Goal: Task Accomplishment & Management: Manage account settings

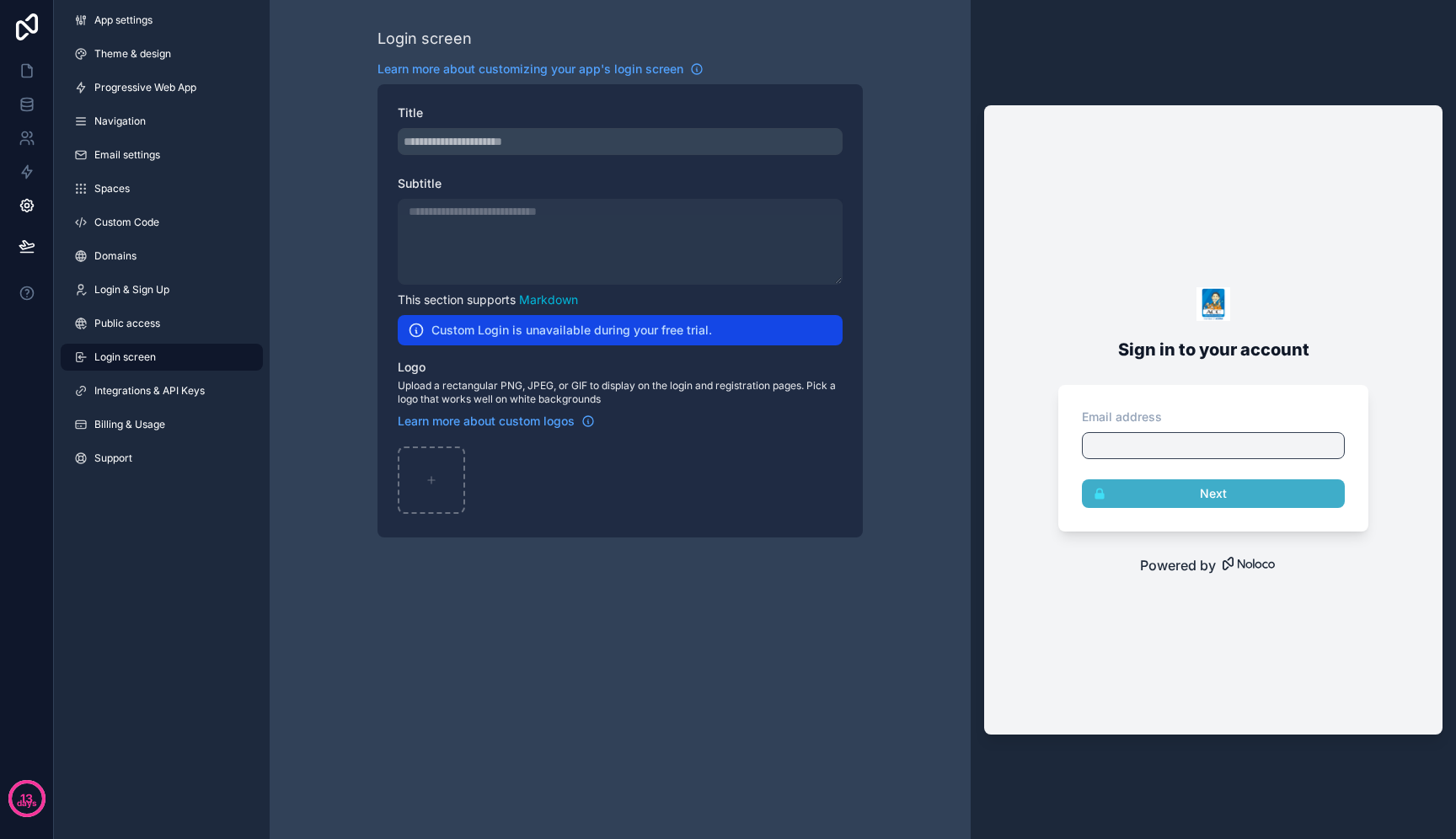
click at [1194, 439] on div at bounding box center [1213, 446] width 263 height 27
click at [161, 334] on link "Public access" at bounding box center [161, 324] width 202 height 27
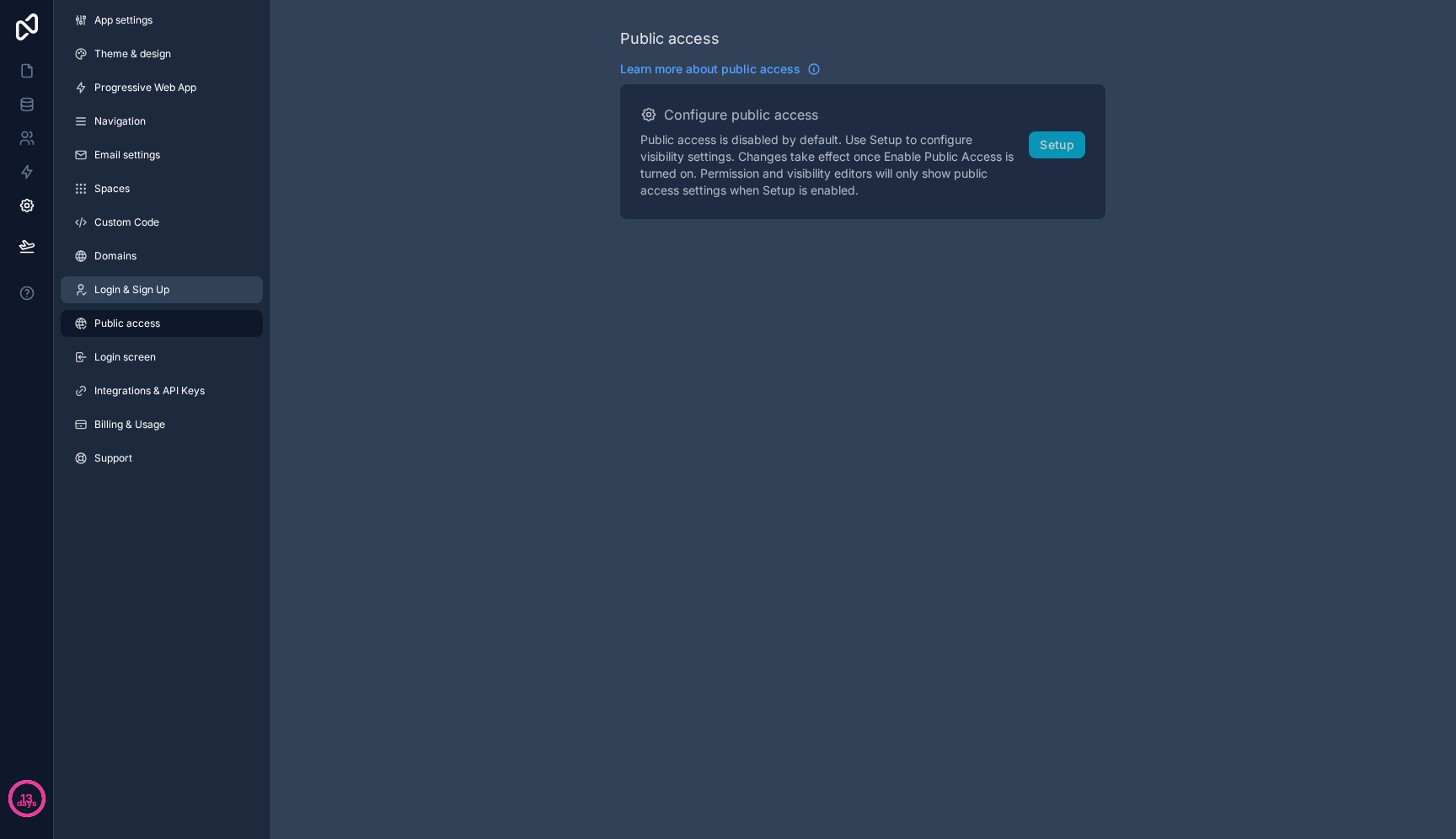
click at [209, 282] on link "Login & Sign Up" at bounding box center [161, 290] width 202 height 27
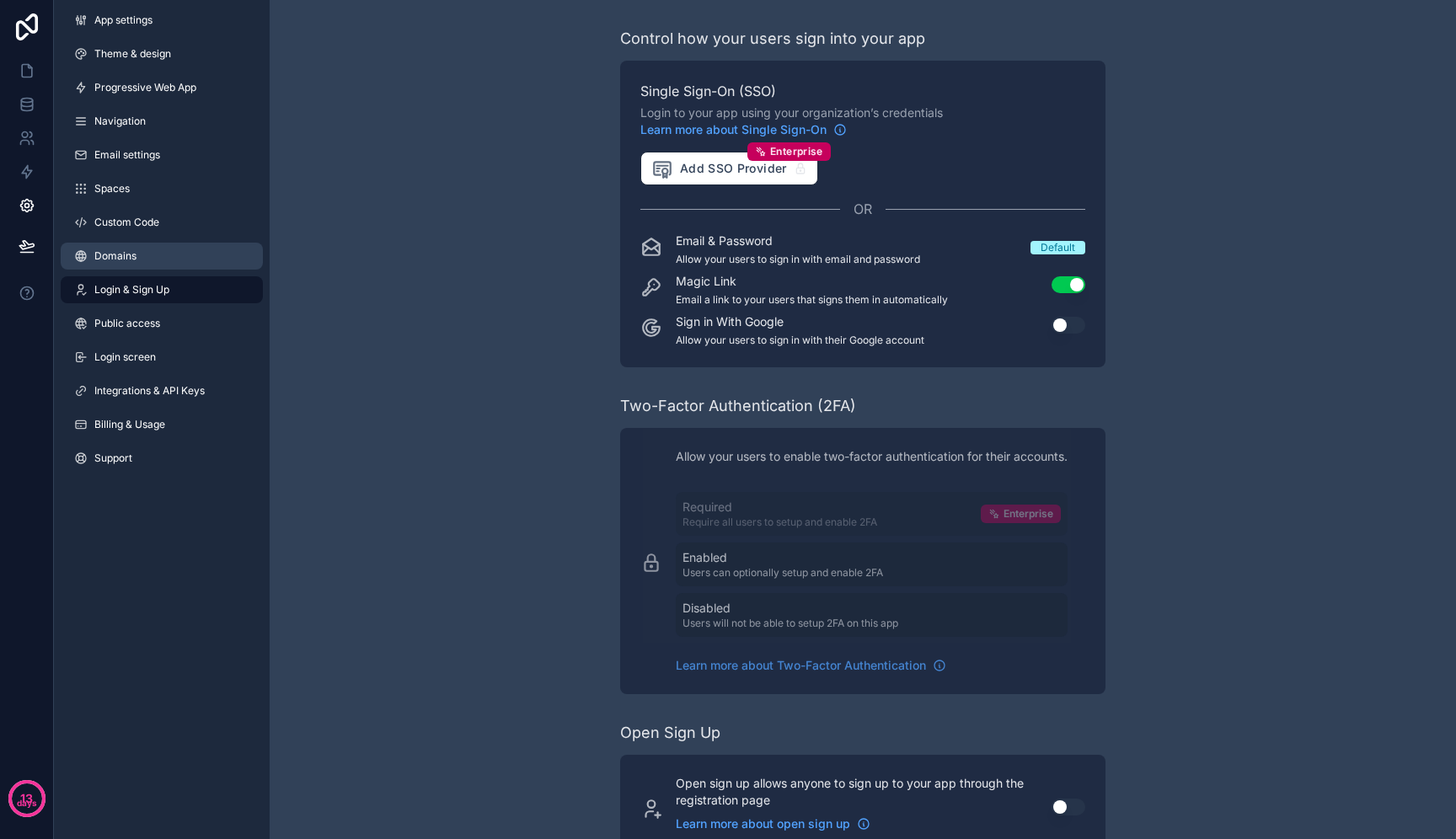
click at [213, 248] on link "Domains" at bounding box center [161, 256] width 202 height 27
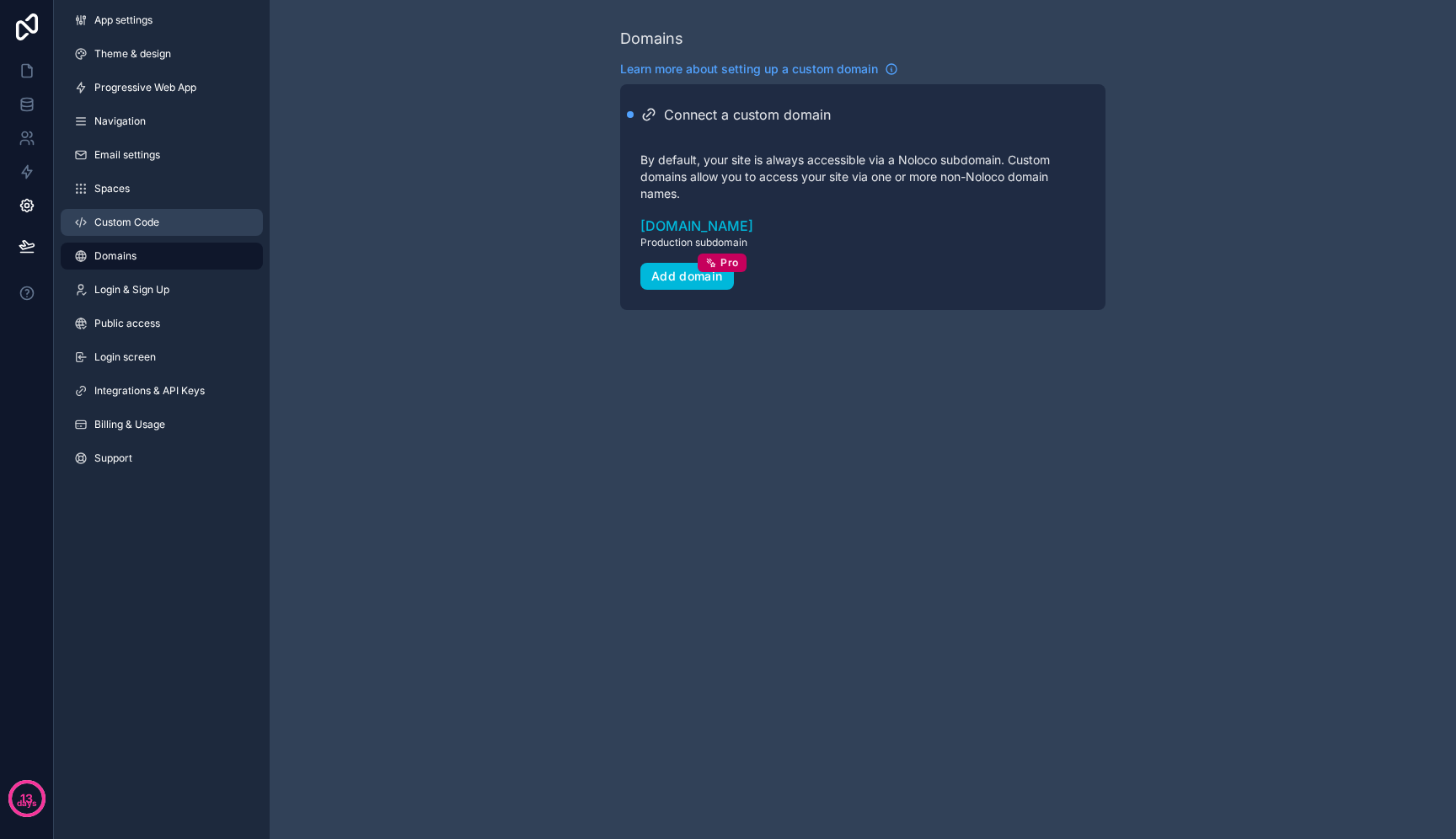
click at [224, 214] on link "Custom Code" at bounding box center [161, 222] width 202 height 27
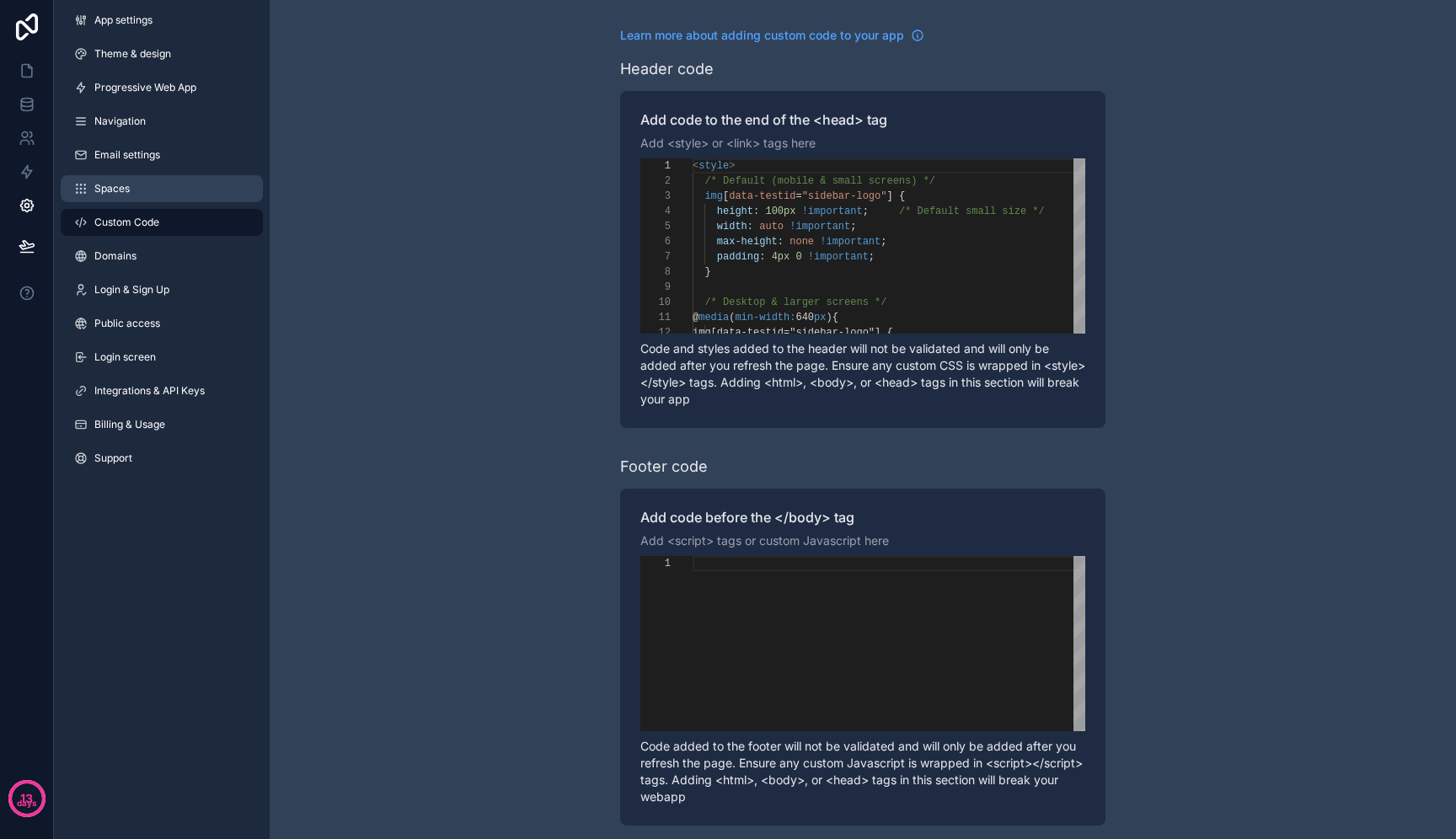
scroll to position [152, 0]
click at [229, 181] on link "Spaces" at bounding box center [161, 189] width 202 height 27
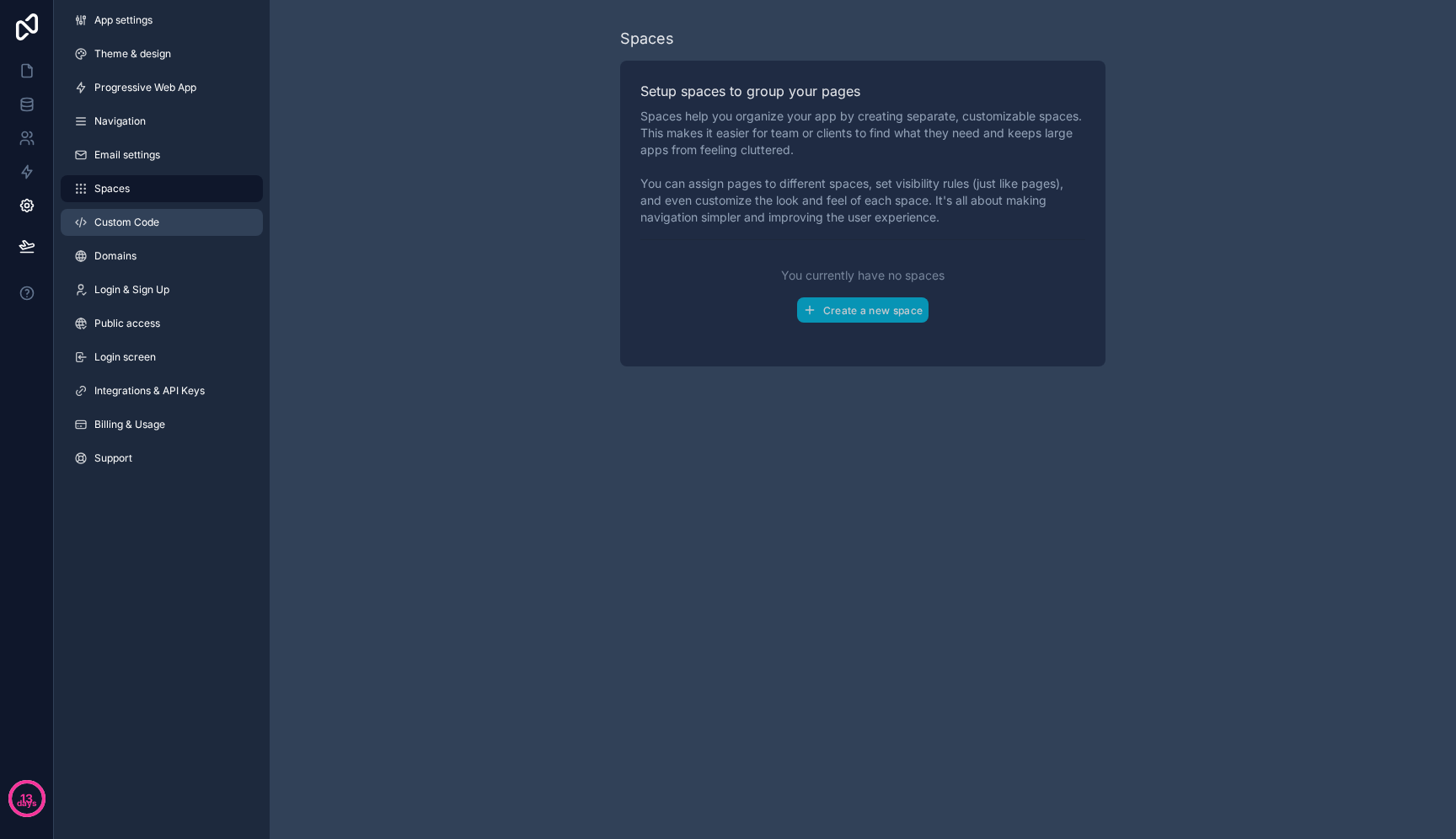
click at [217, 220] on link "Custom Code" at bounding box center [161, 222] width 202 height 27
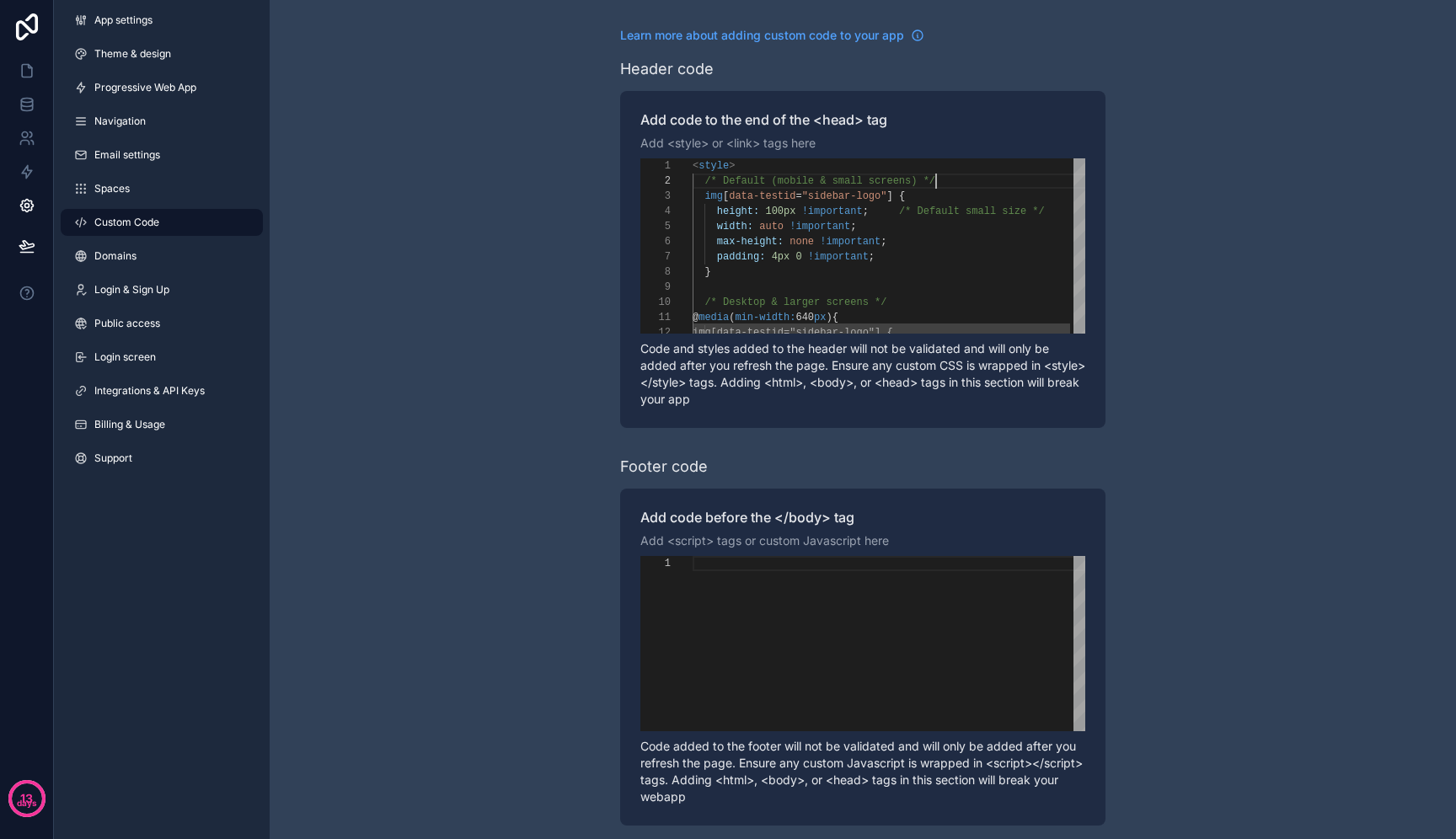
scroll to position [0, 43]
drag, startPoint x: 960, startPoint y: 183, endPoint x: 967, endPoint y: 168, distance: 16.6
click at [1220, 220] on div "**********" at bounding box center [862, 426] width 1186 height 852
click at [14, 76] on link at bounding box center [26, 70] width 53 height 33
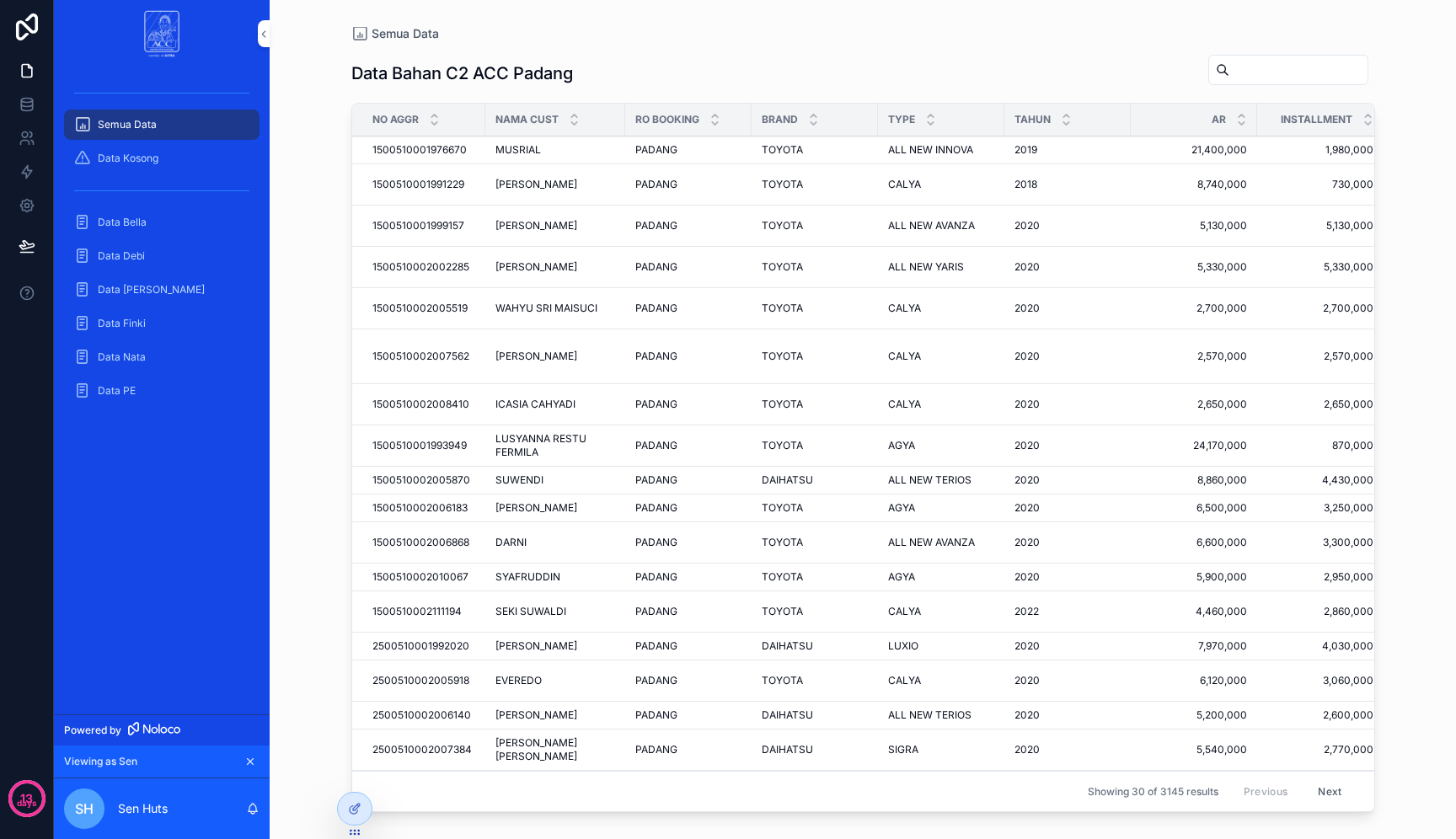
click at [255, 761] on icon "scrollable content" at bounding box center [250, 762] width 12 height 12
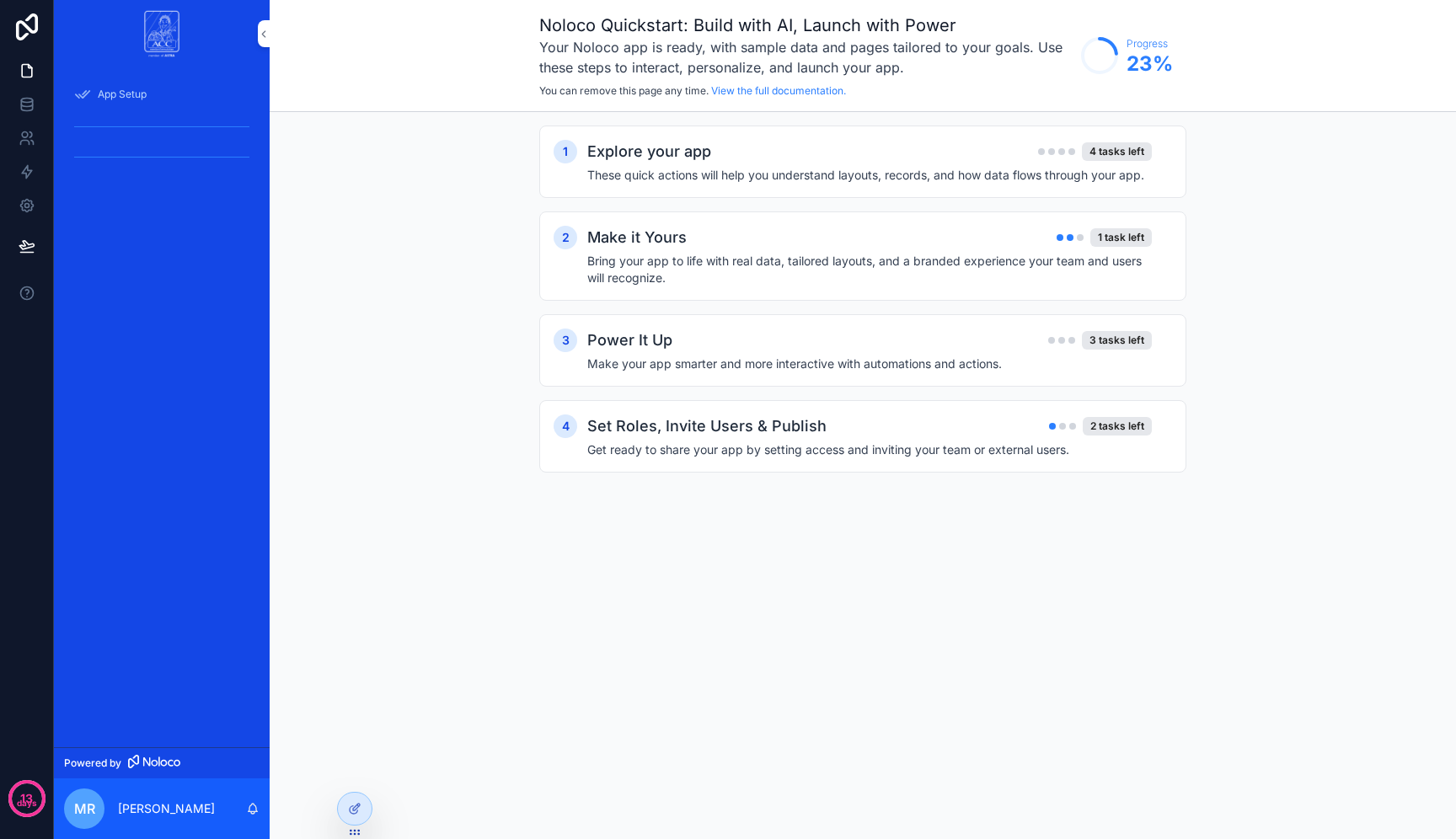
click at [0, 0] on icon at bounding box center [0, 0] width 0 height 0
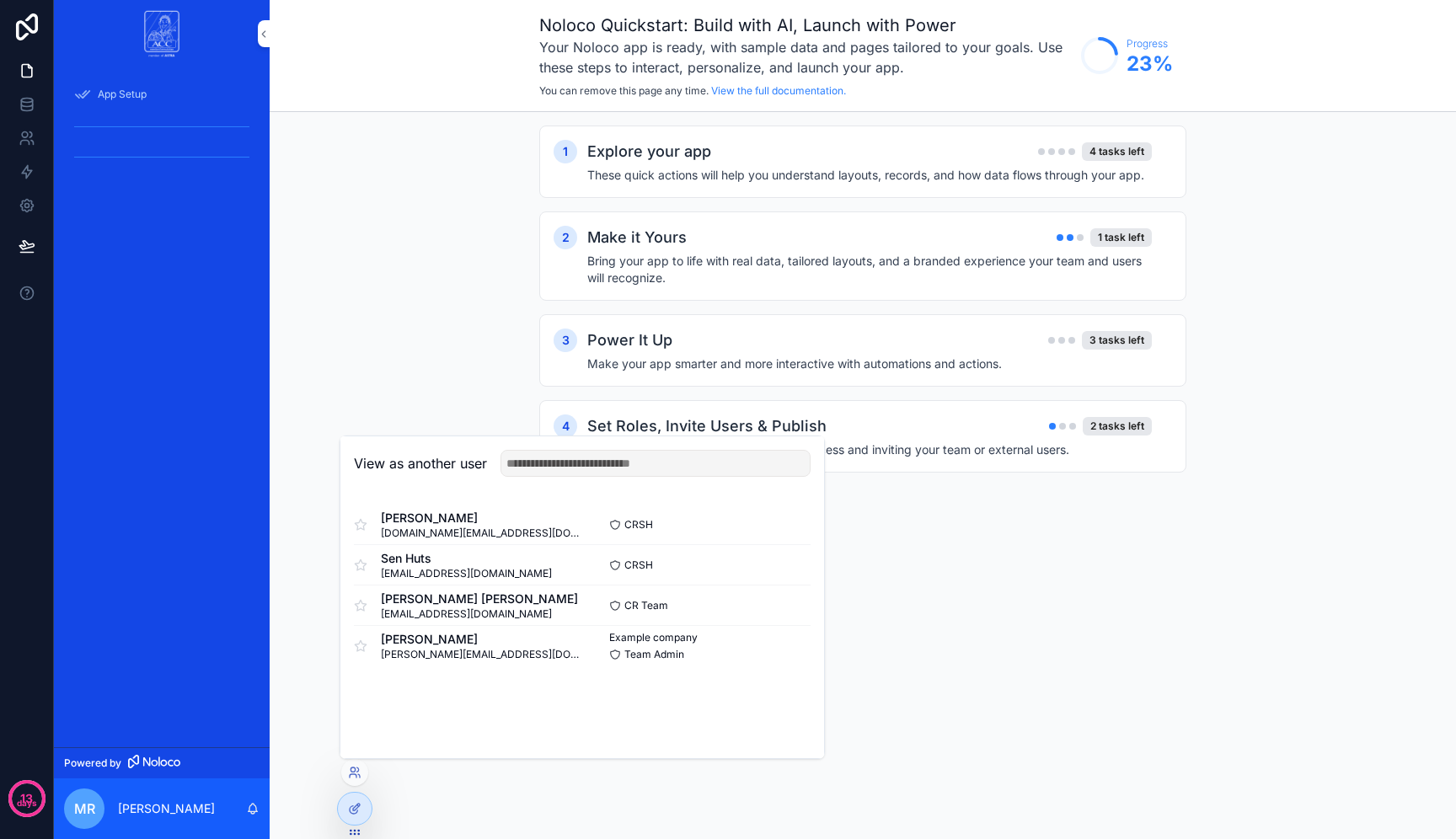
click at [0, 0] on button "Select" at bounding box center [0, 0] width 0 height 0
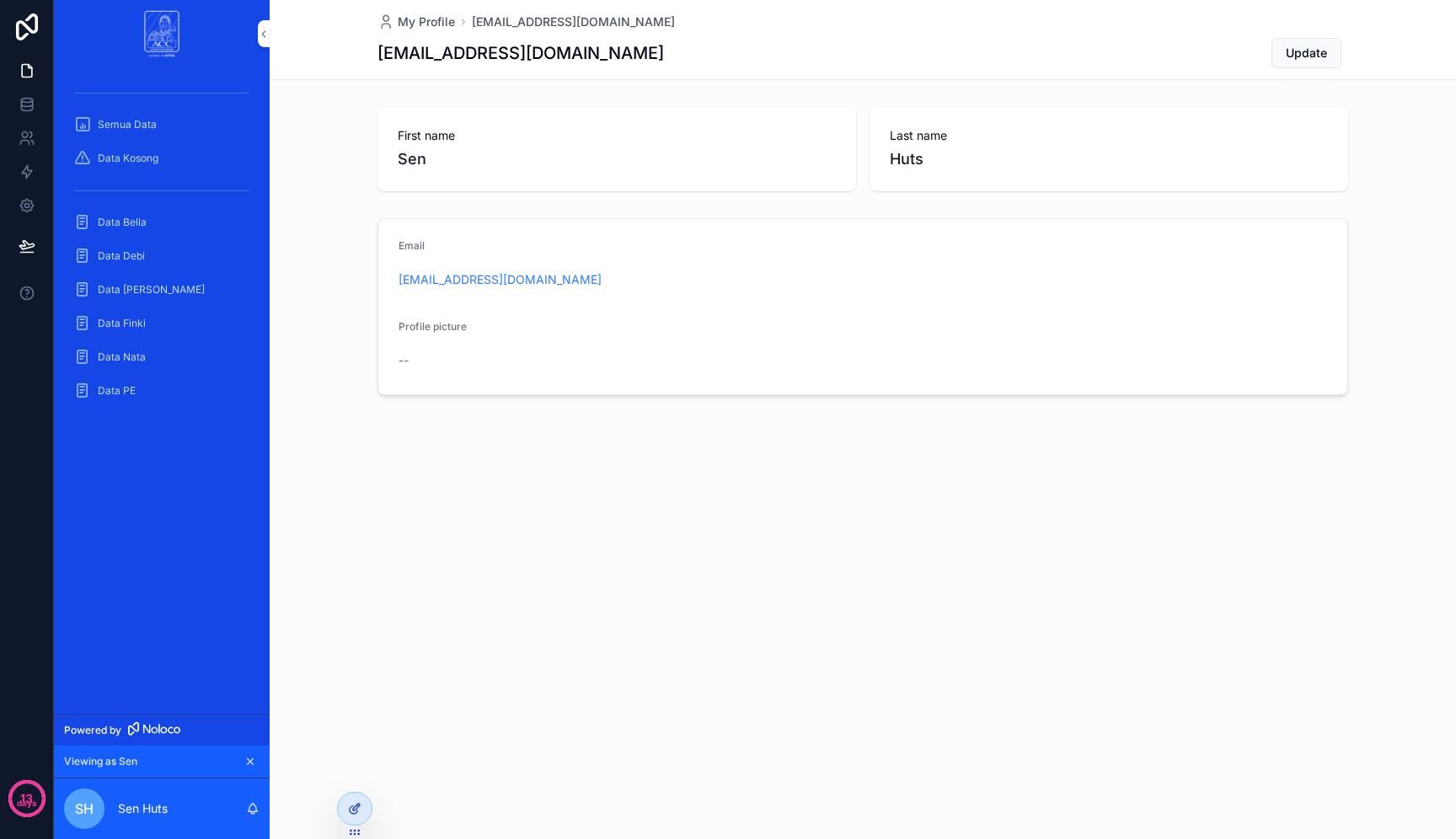
click at [355, 814] on icon at bounding box center [354, 808] width 13 height 13
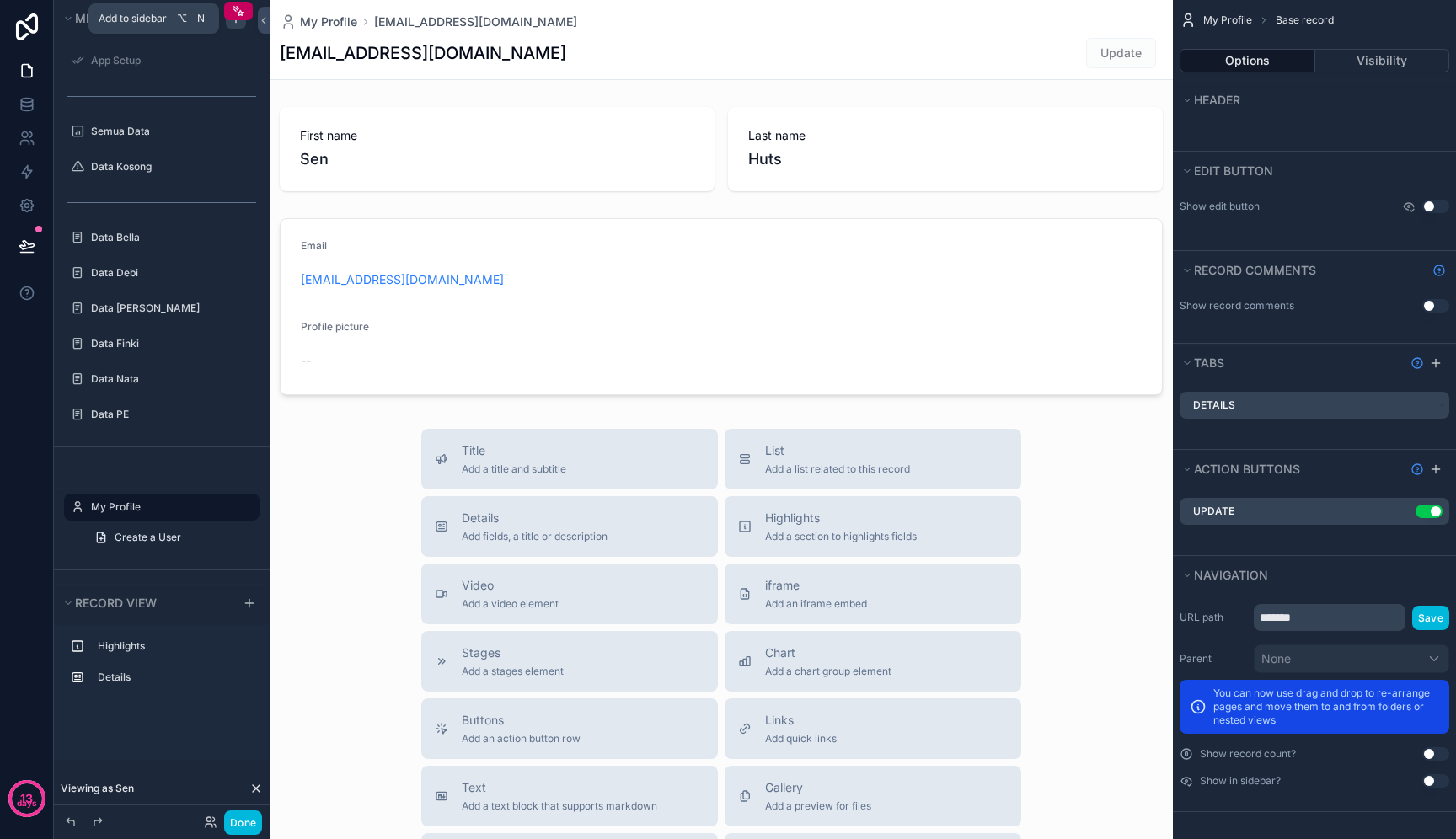
click at [239, 20] on icon "scrollable content" at bounding box center [236, 18] width 13 height 13
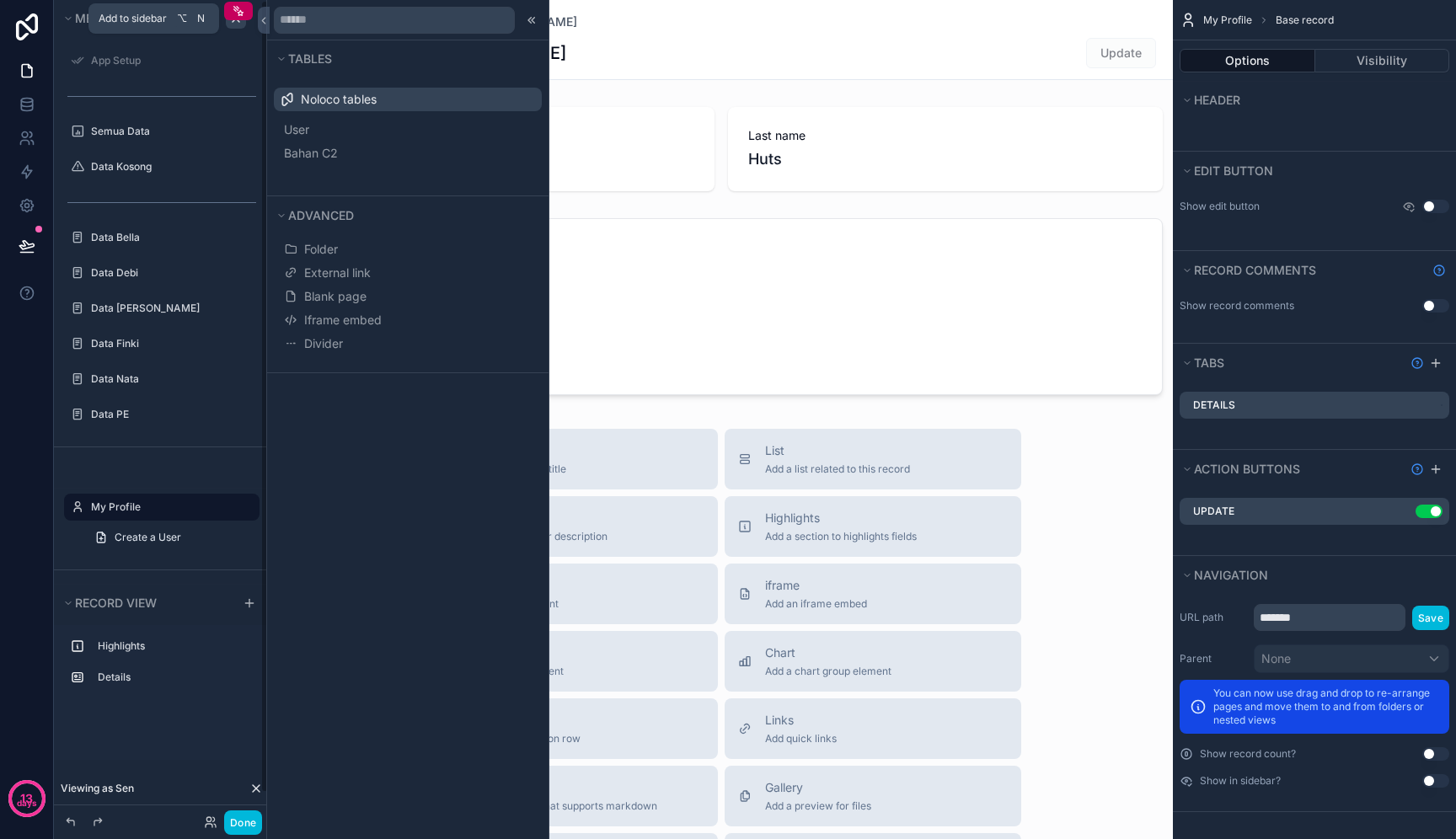
click at [239, 20] on icon "scrollable content" at bounding box center [236, 18] width 13 height 13
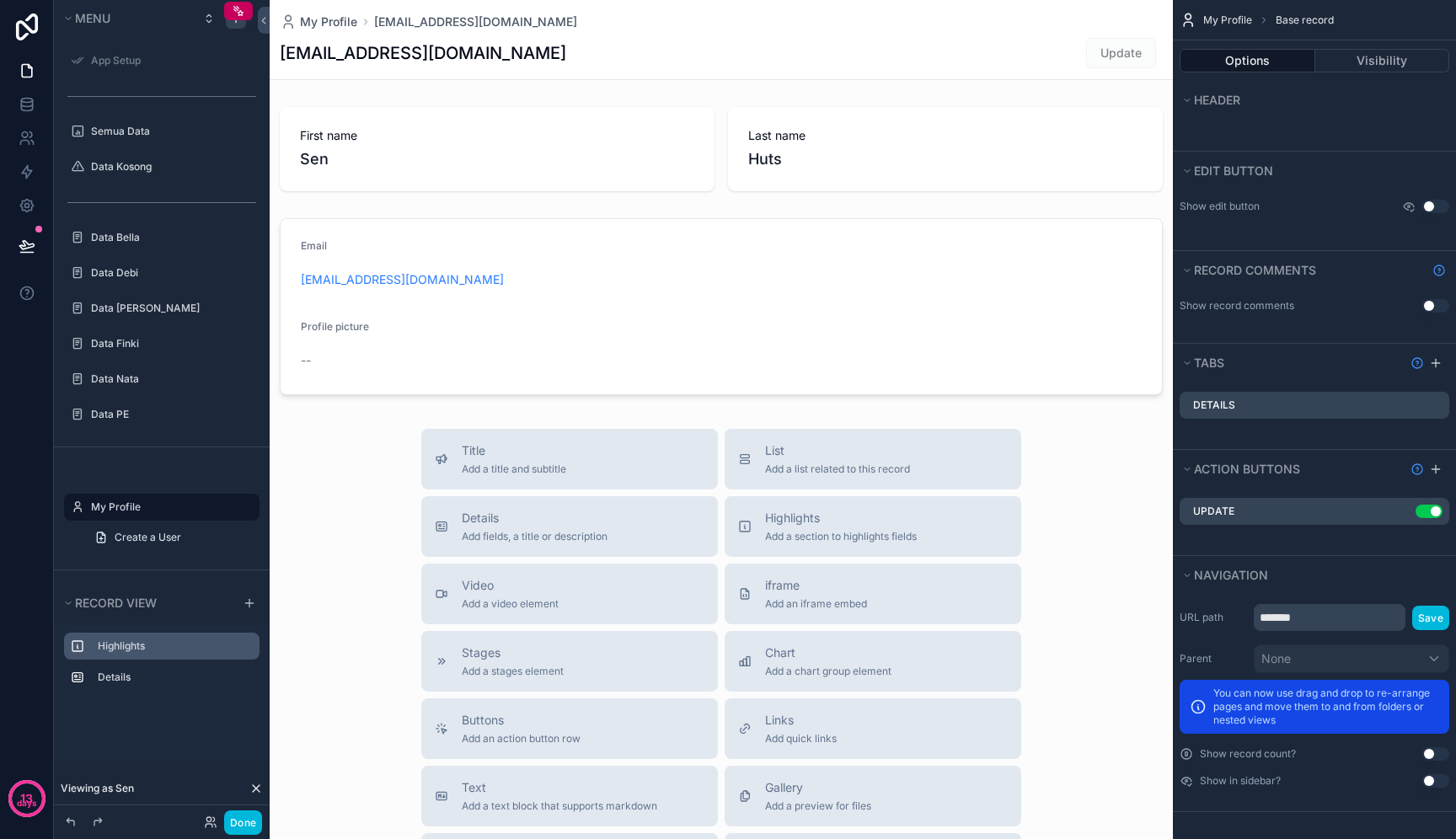
click at [194, 646] on label "Highlights" at bounding box center [172, 646] width 148 height 13
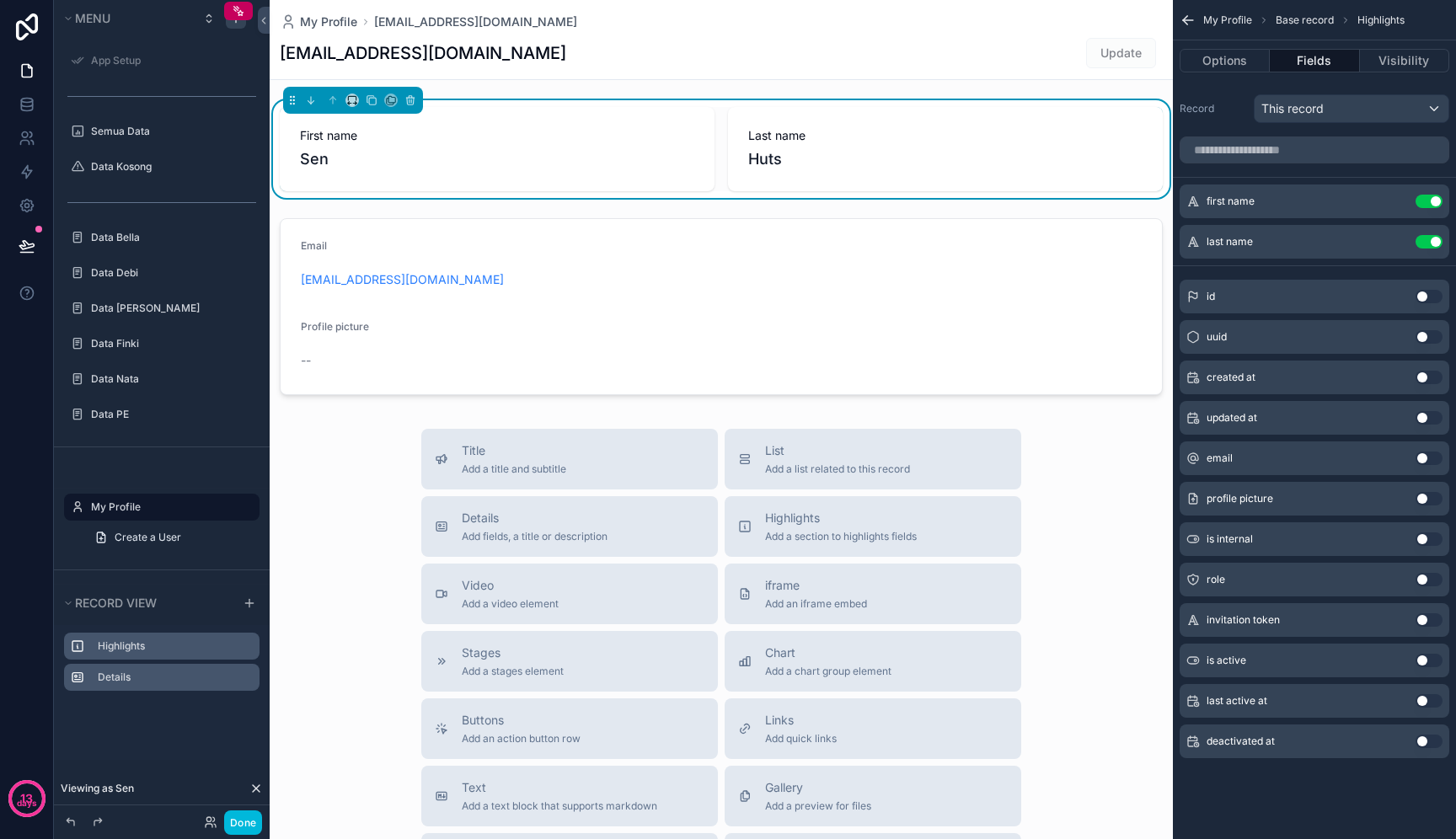
click at [177, 678] on label "Details" at bounding box center [172, 677] width 148 height 13
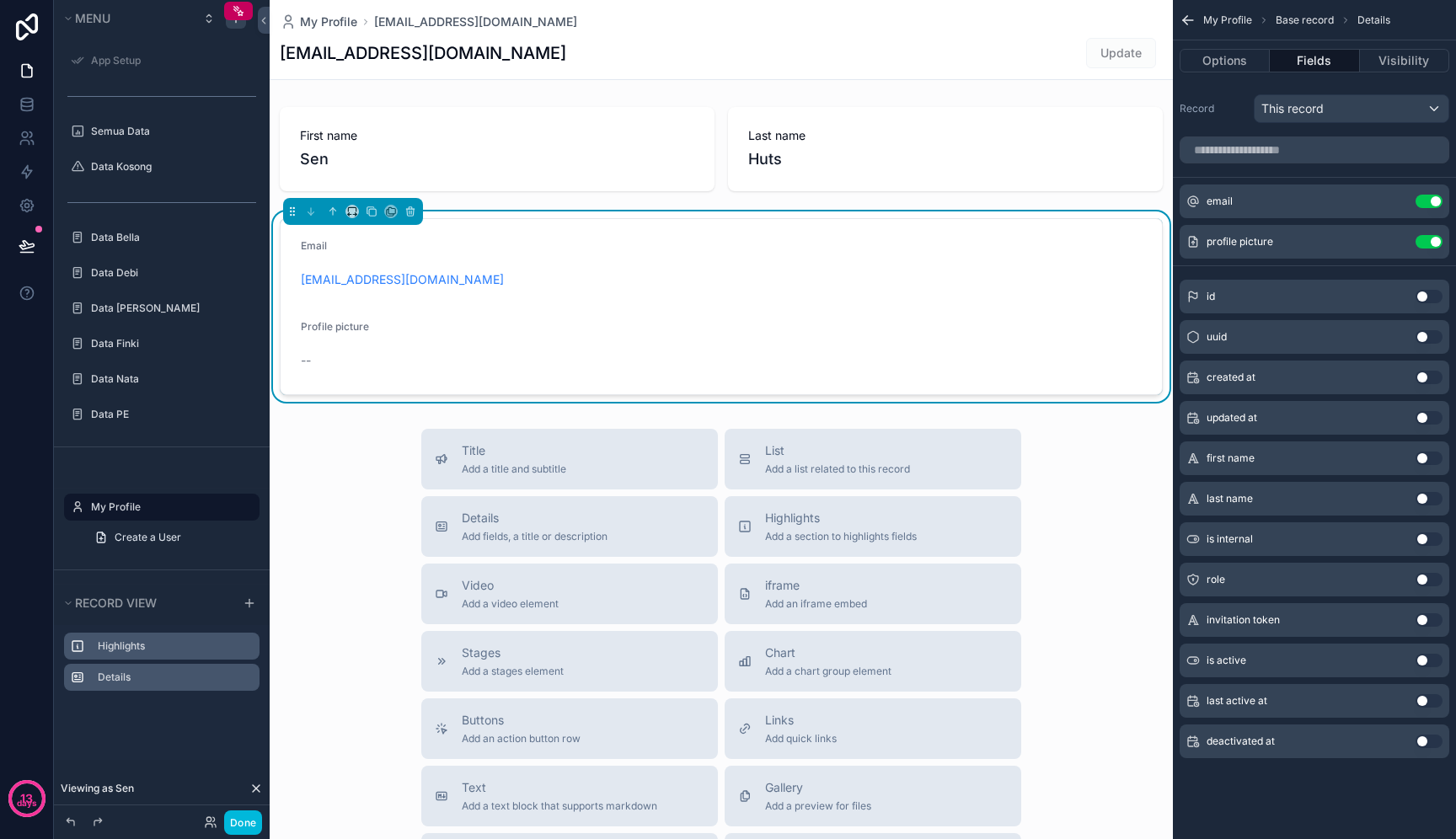
click at [254, 792] on icon at bounding box center [255, 789] width 13 height 13
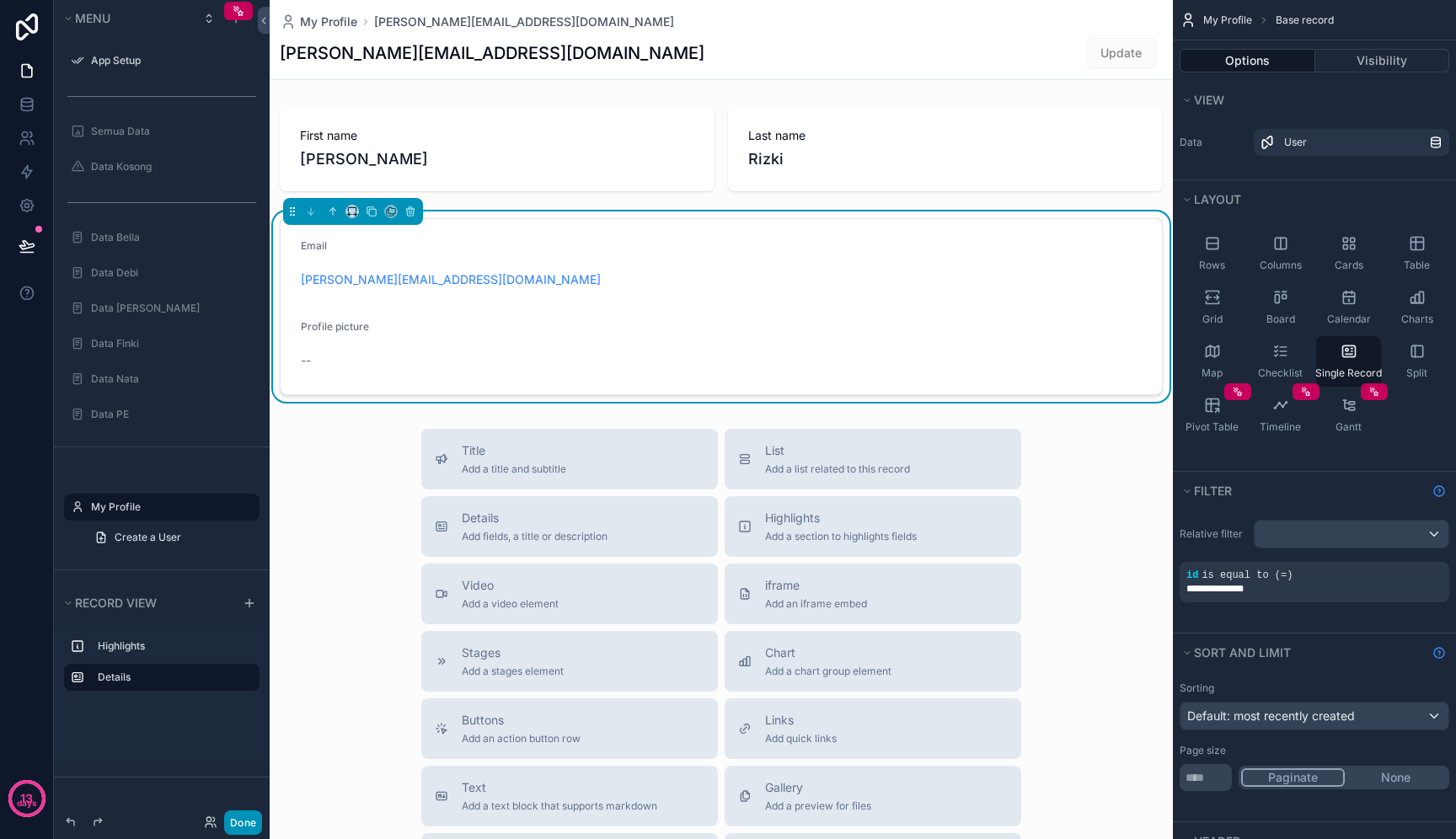
click at [248, 813] on button "Done" at bounding box center [243, 822] width 38 height 24
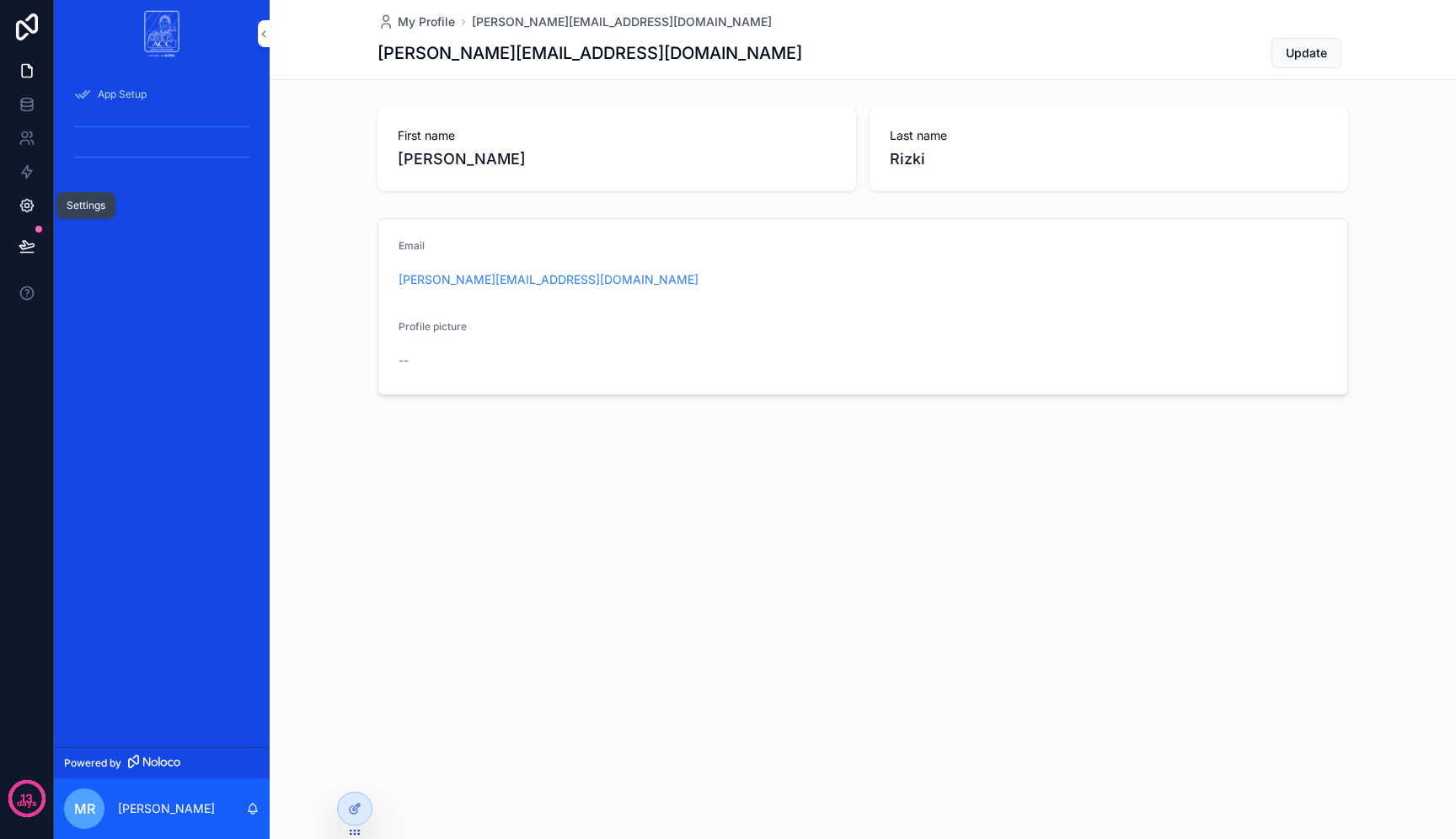
click at [24, 206] on icon at bounding box center [26, 206] width 4 height 4
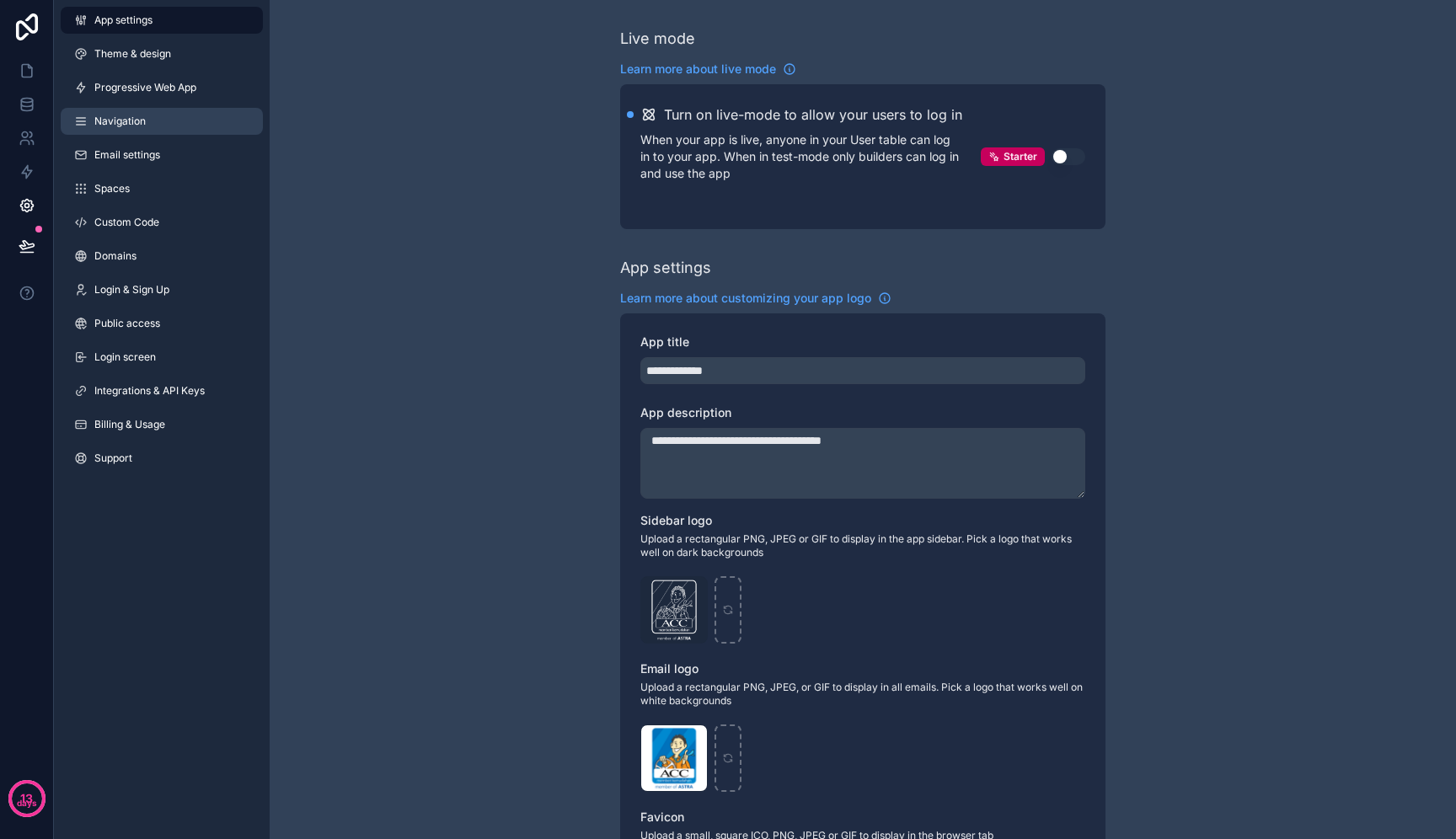
click at [207, 119] on link "Navigation" at bounding box center [161, 121] width 202 height 27
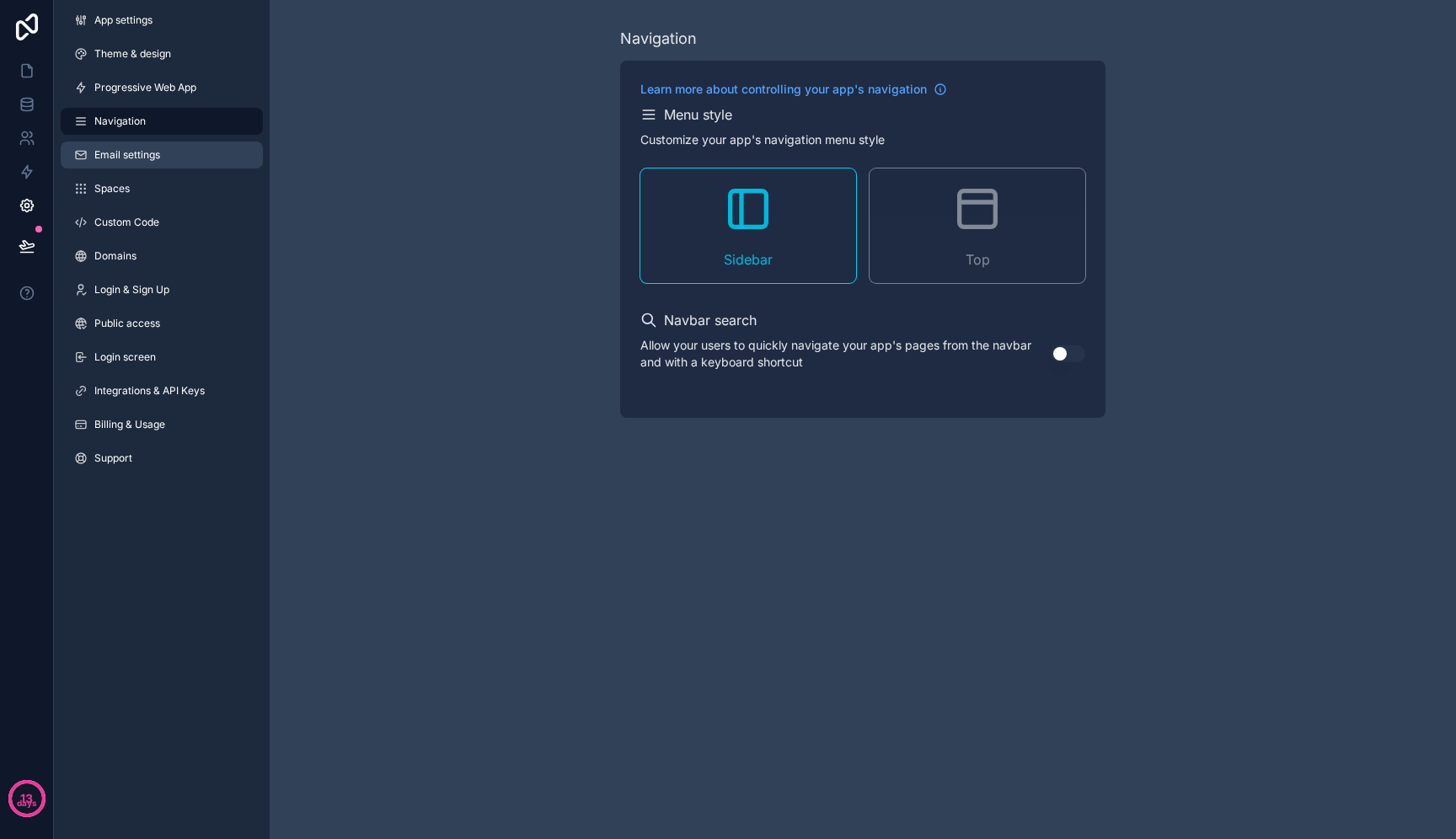
click at [202, 156] on link "Email settings" at bounding box center [161, 155] width 202 height 27
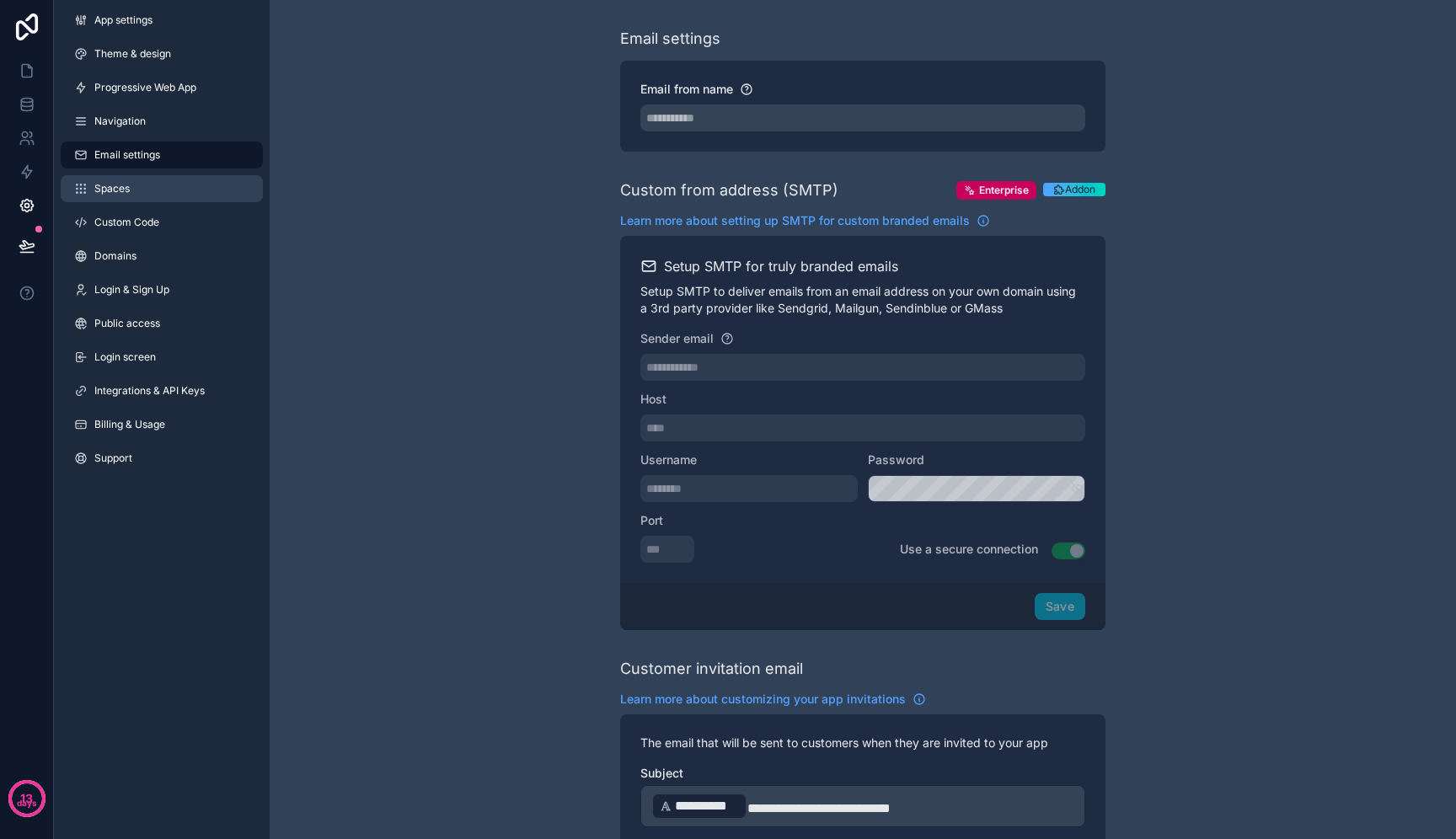
click at [192, 189] on link "Spaces" at bounding box center [161, 189] width 202 height 27
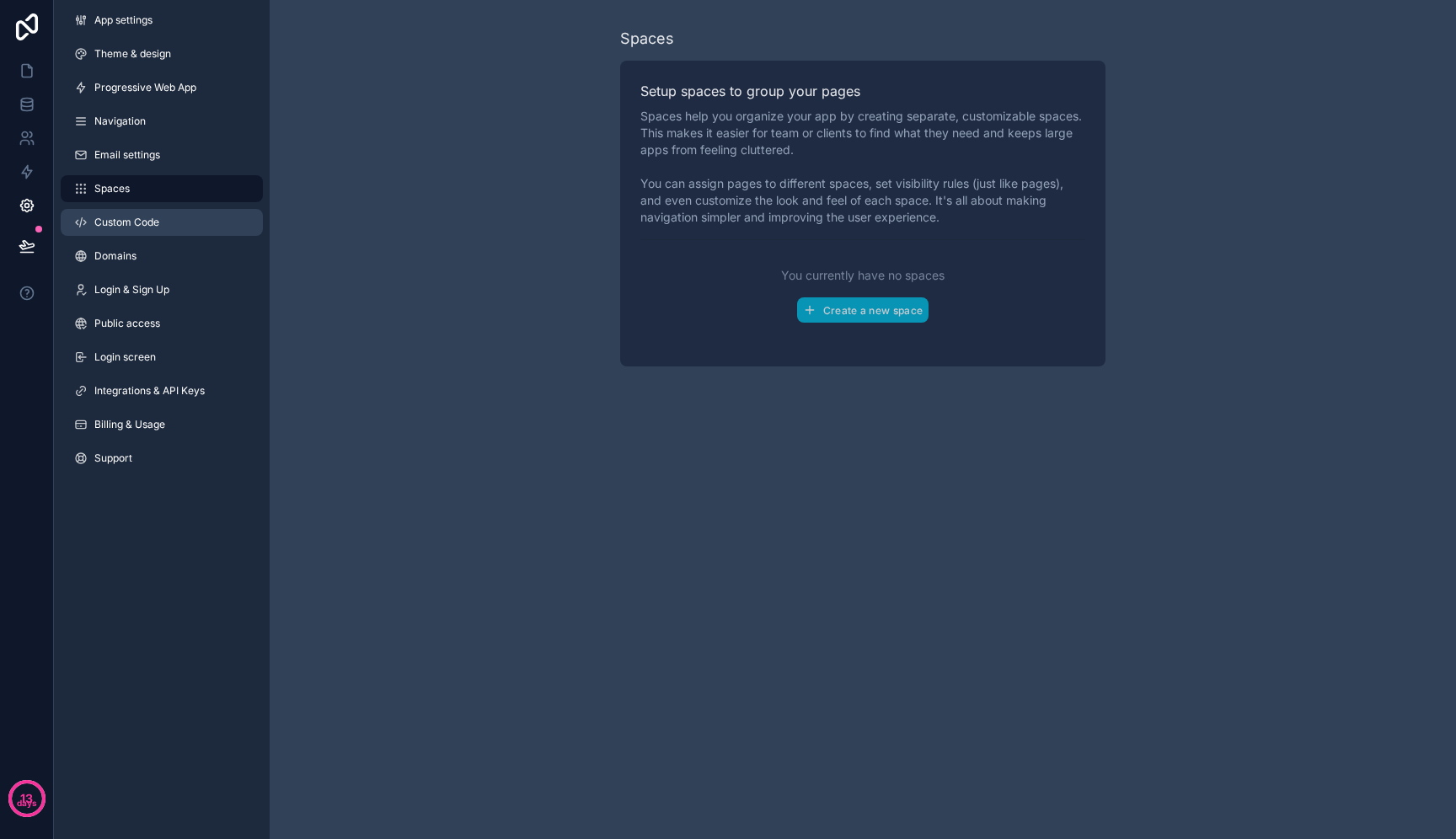
click at [181, 227] on link "Custom Code" at bounding box center [161, 222] width 202 height 27
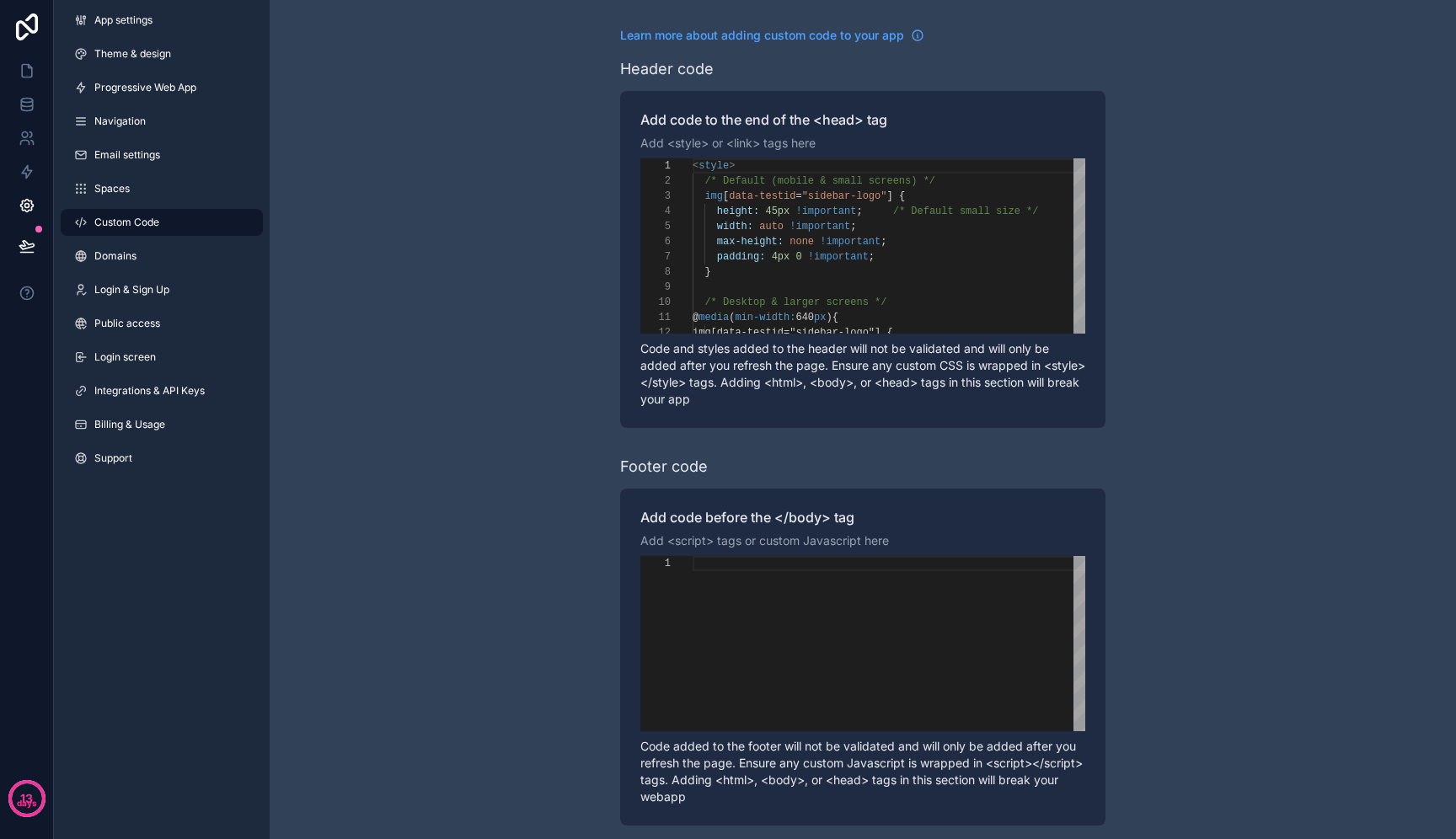
scroll to position [152, 0]
click at [174, 255] on link "Domains" at bounding box center [161, 256] width 202 height 27
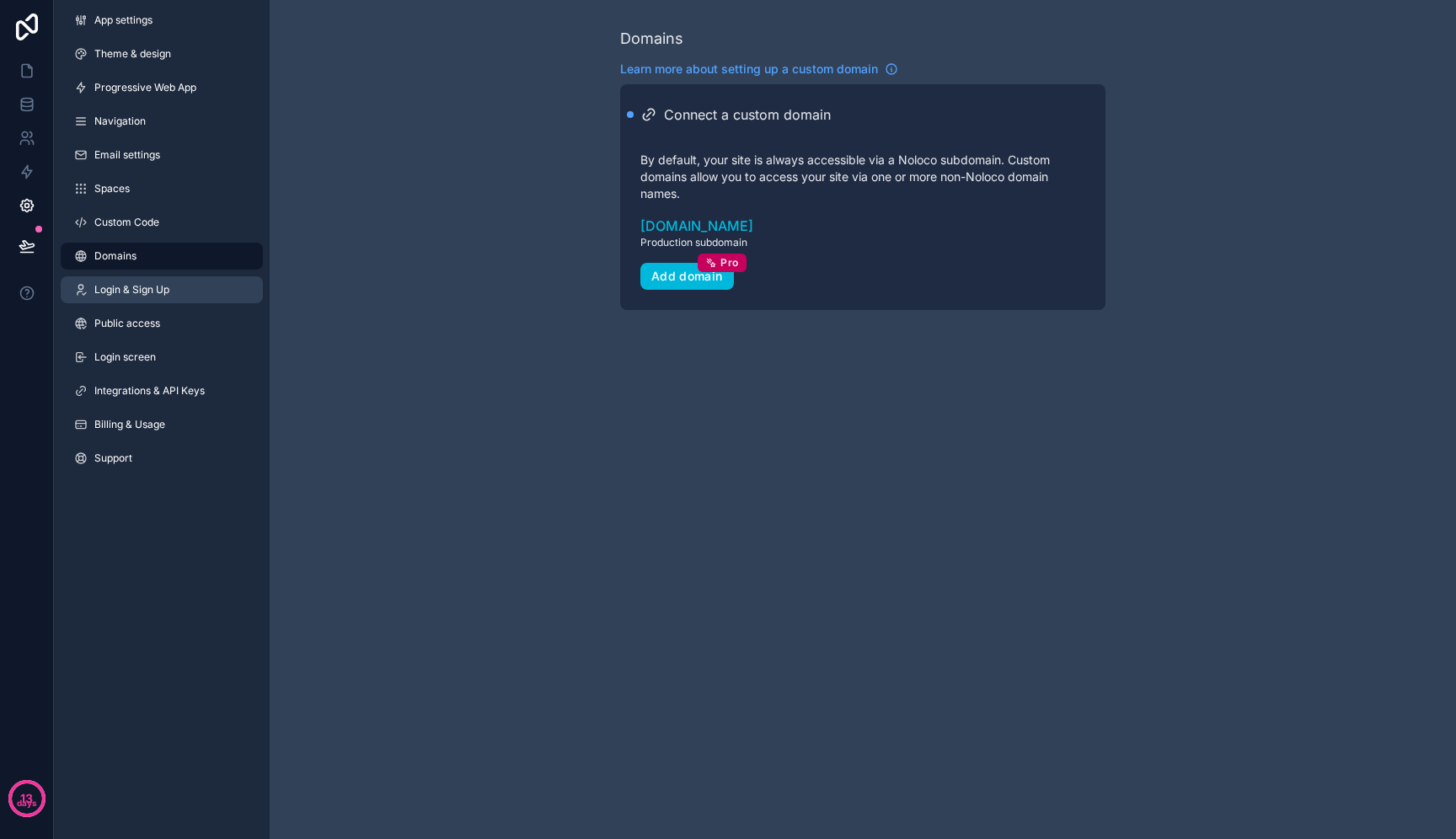
click at [171, 280] on link "Login & Sign Up" at bounding box center [161, 290] width 202 height 27
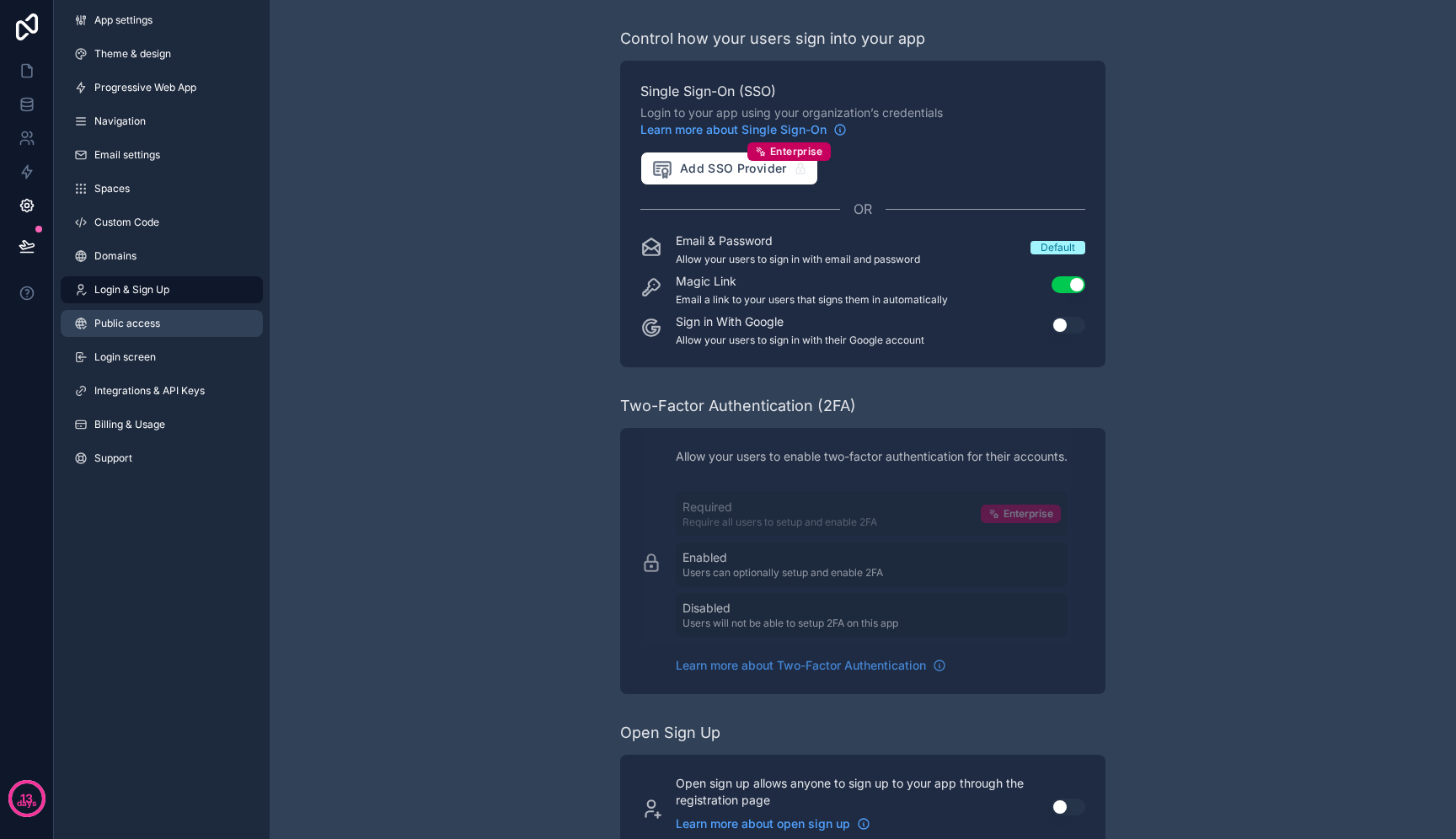
click at [177, 327] on link "Public access" at bounding box center [161, 324] width 202 height 27
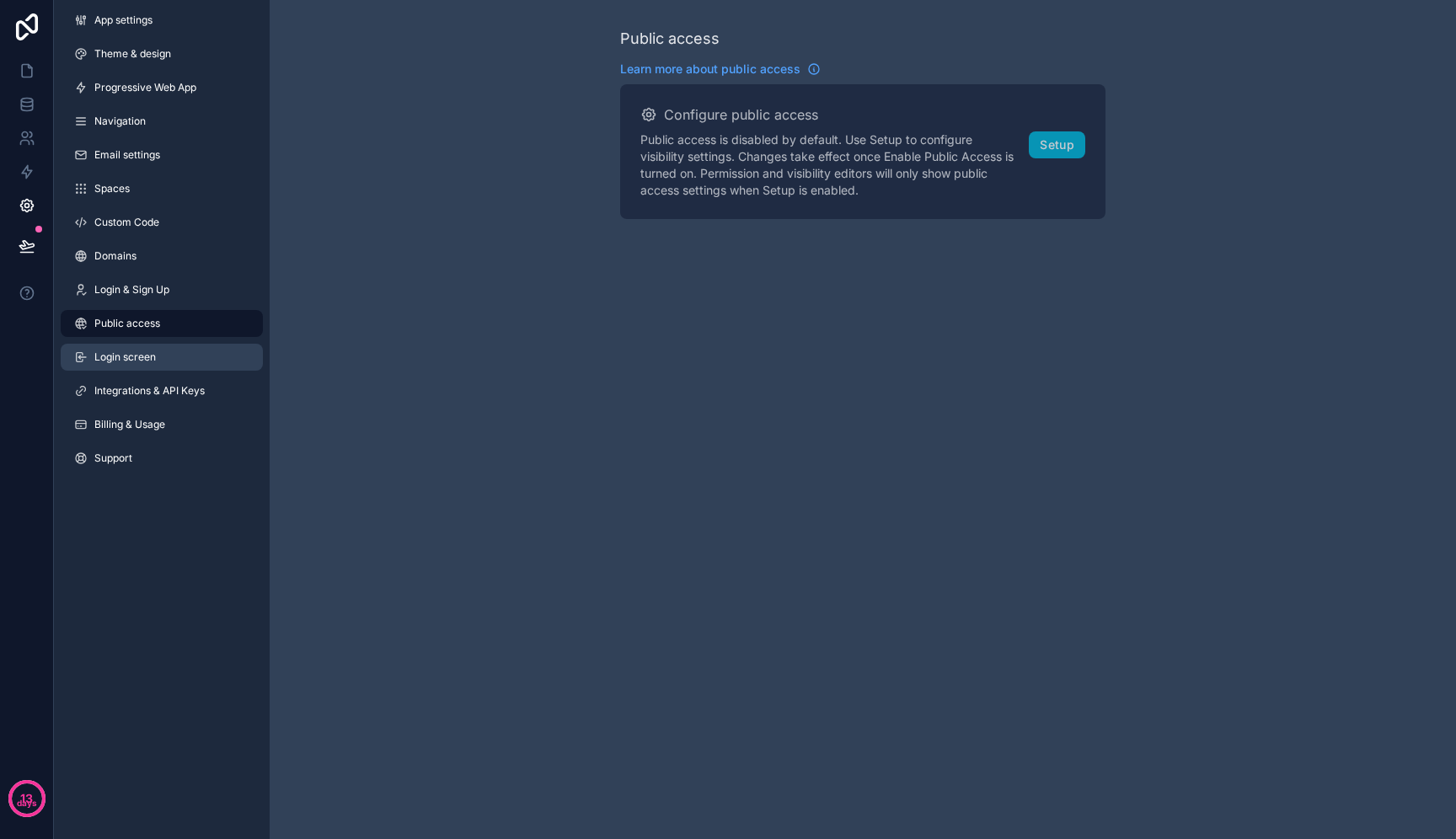
click at [184, 357] on link "Login screen" at bounding box center [161, 357] width 202 height 27
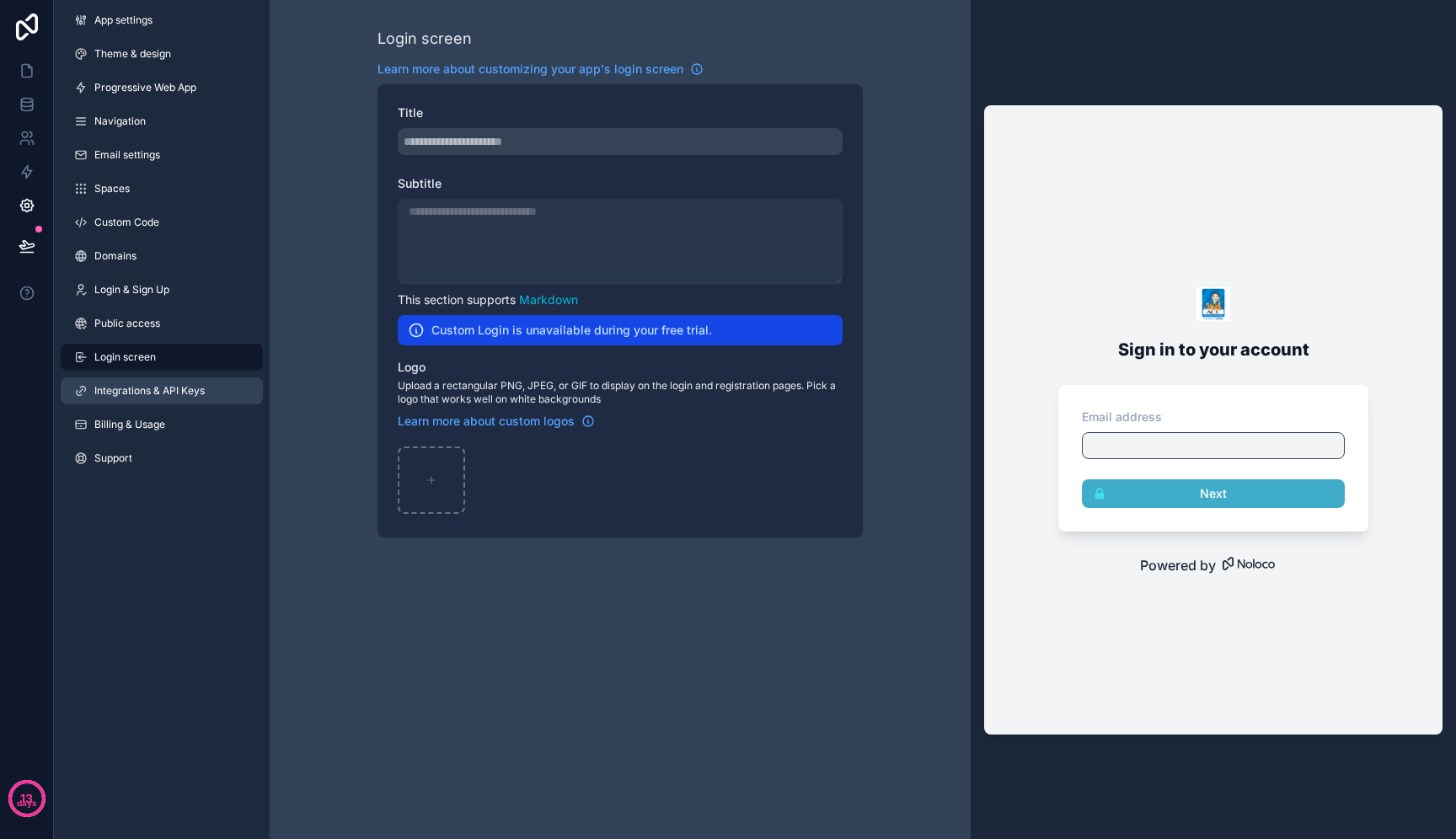
click at [183, 396] on span "Integrations & API Keys" at bounding box center [149, 390] width 111 height 13
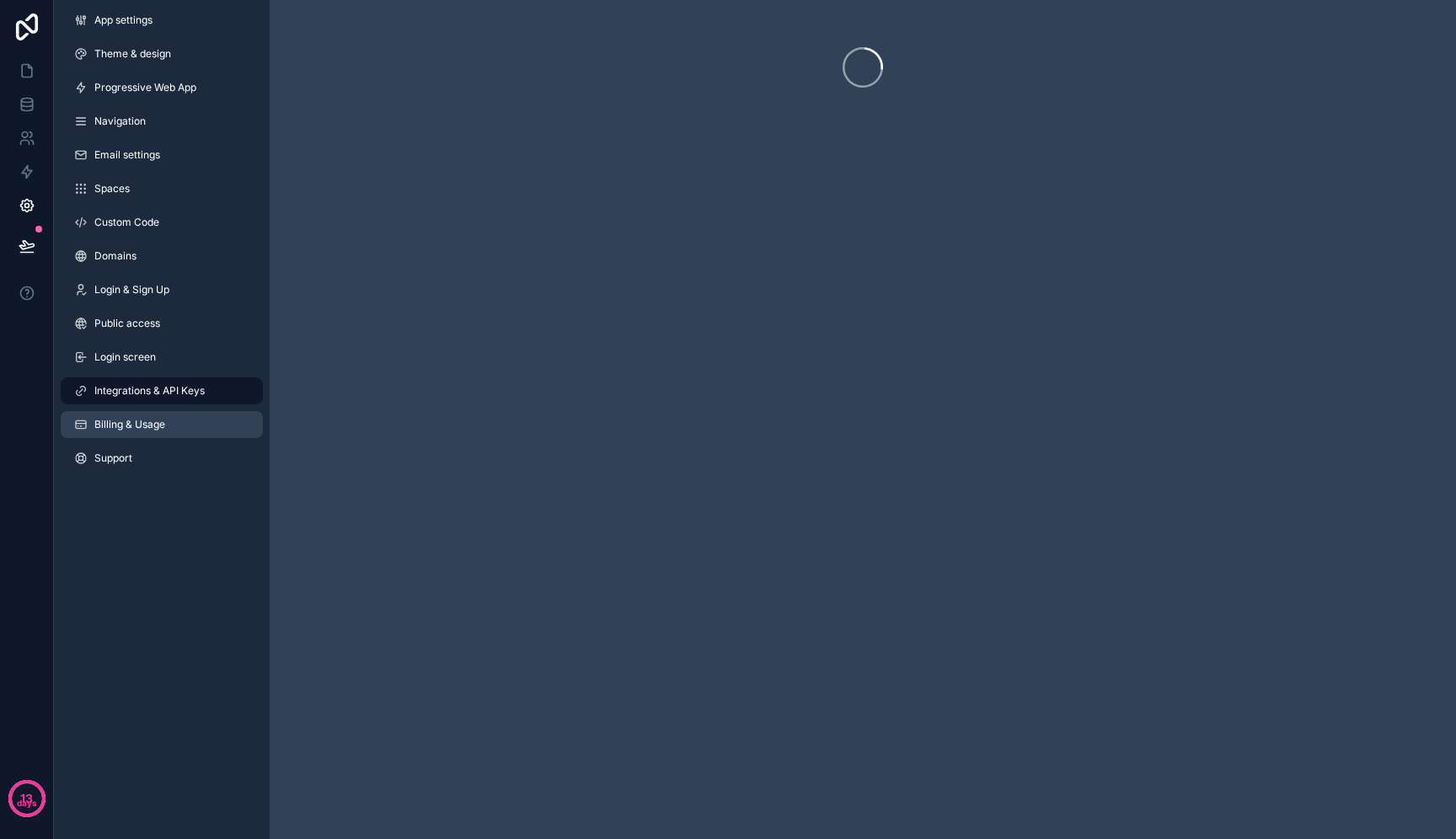
click at [183, 423] on link "Billing & Usage" at bounding box center [161, 424] width 202 height 27
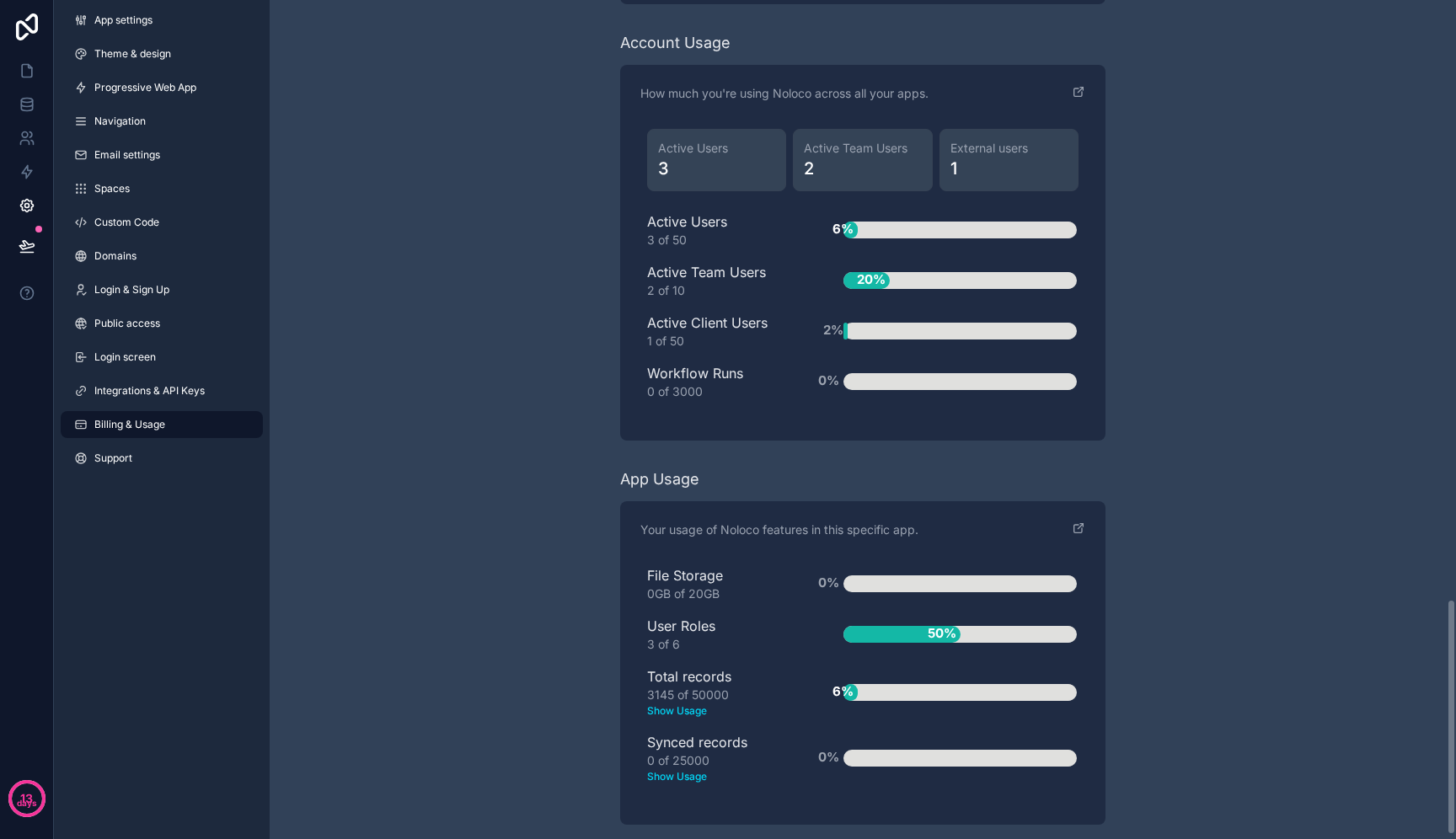
scroll to position [2138, 0]
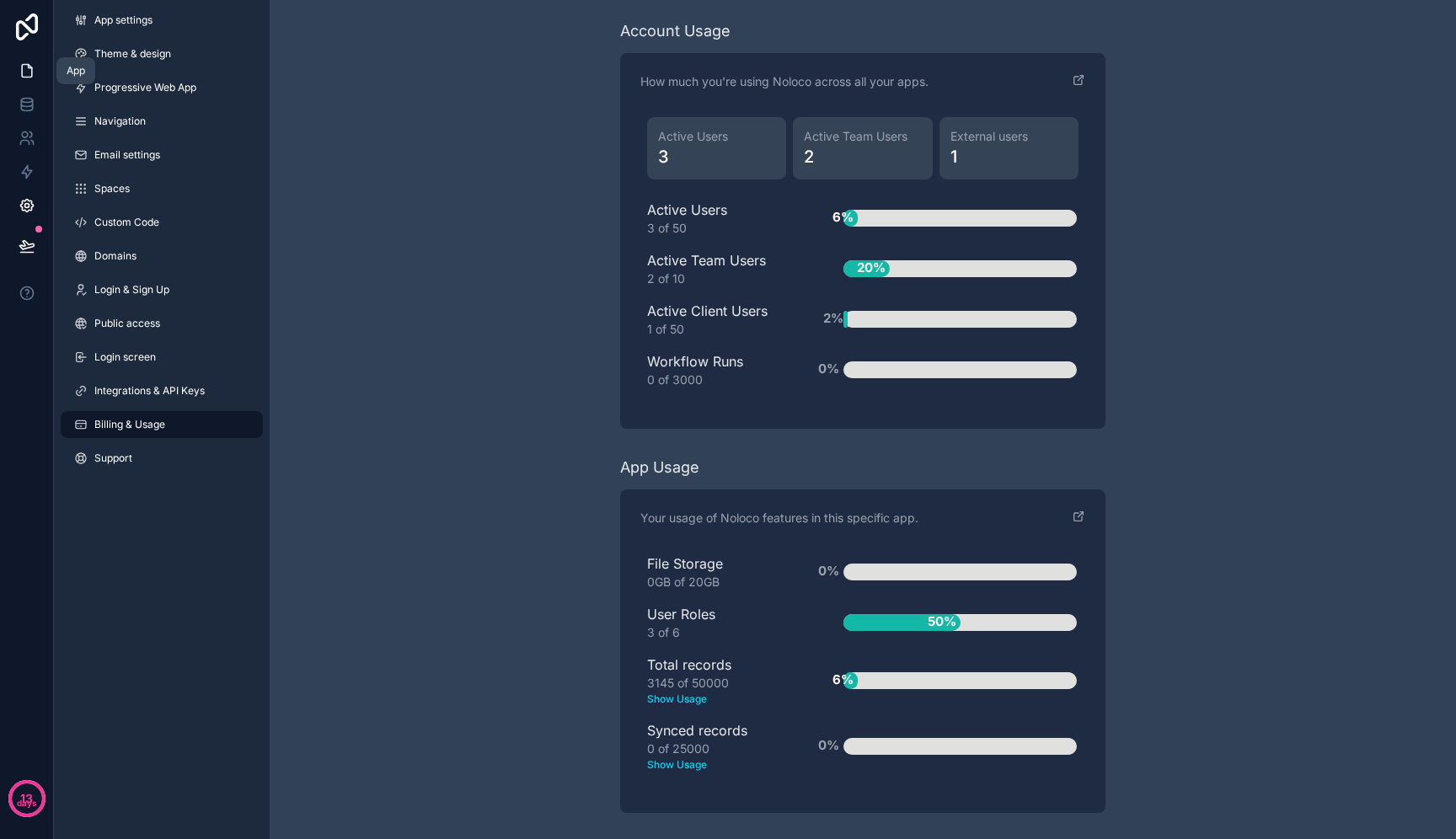
click at [28, 71] on icon at bounding box center [27, 70] width 17 height 17
